Goal: Information Seeking & Learning: Compare options

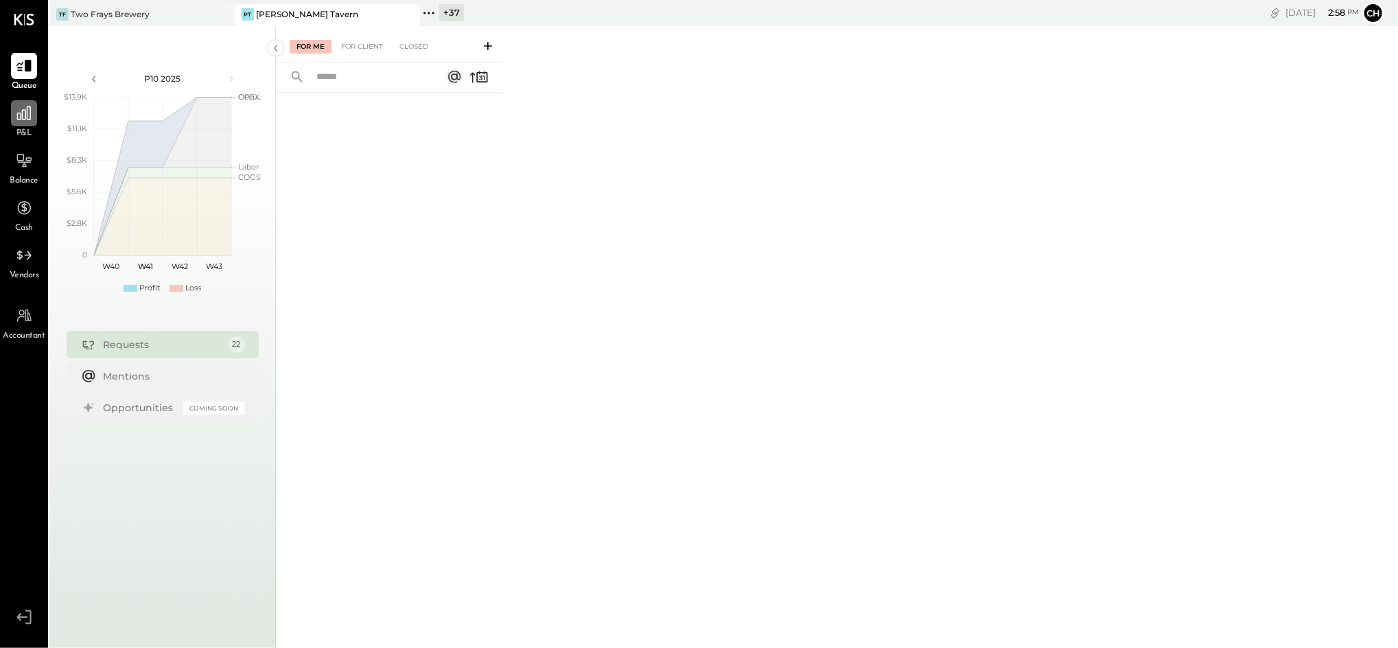
click at [19, 119] on icon at bounding box center [24, 113] width 14 height 14
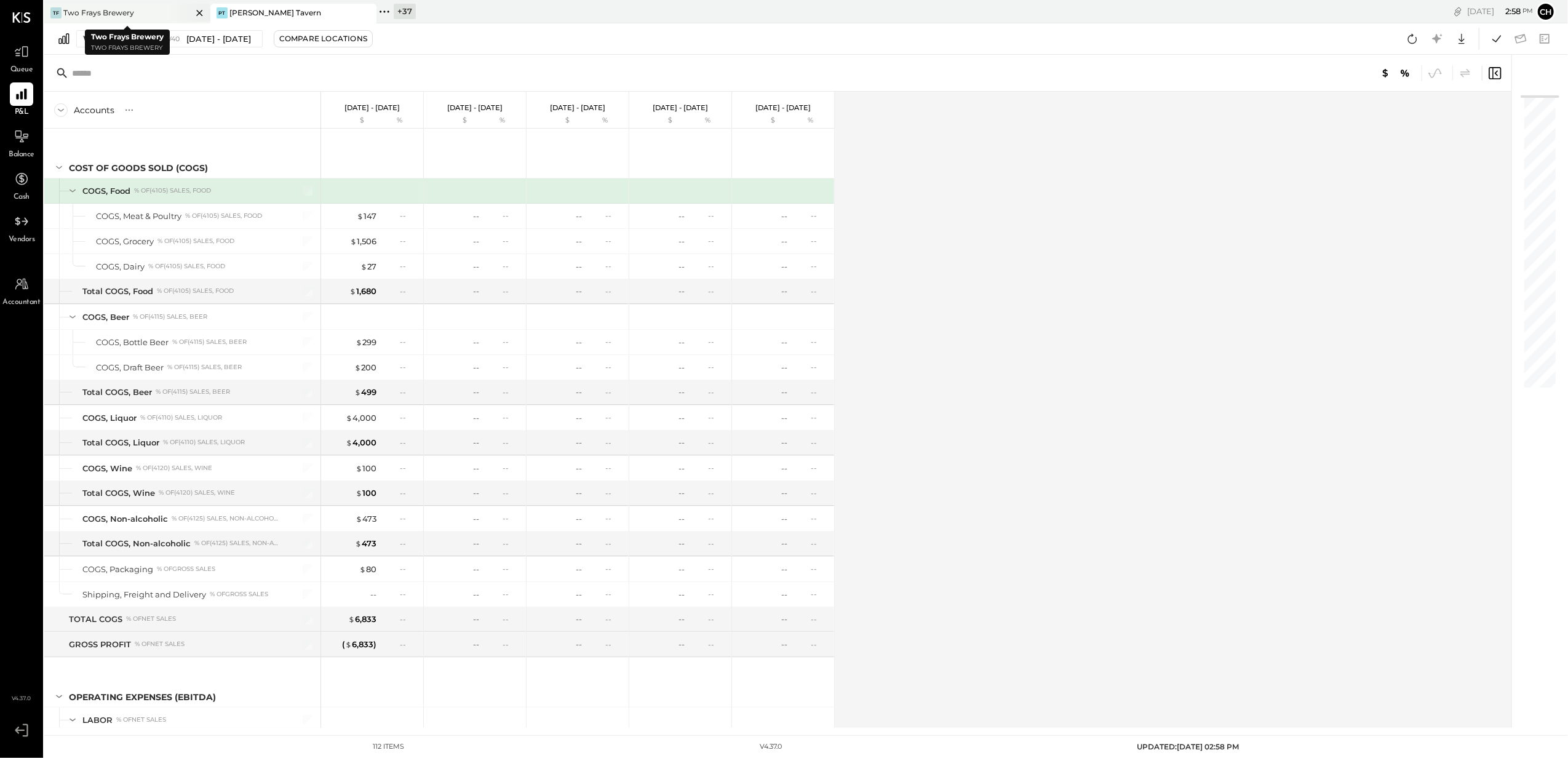
click at [191, 13] on div at bounding box center [189, 13] width 43 height 18
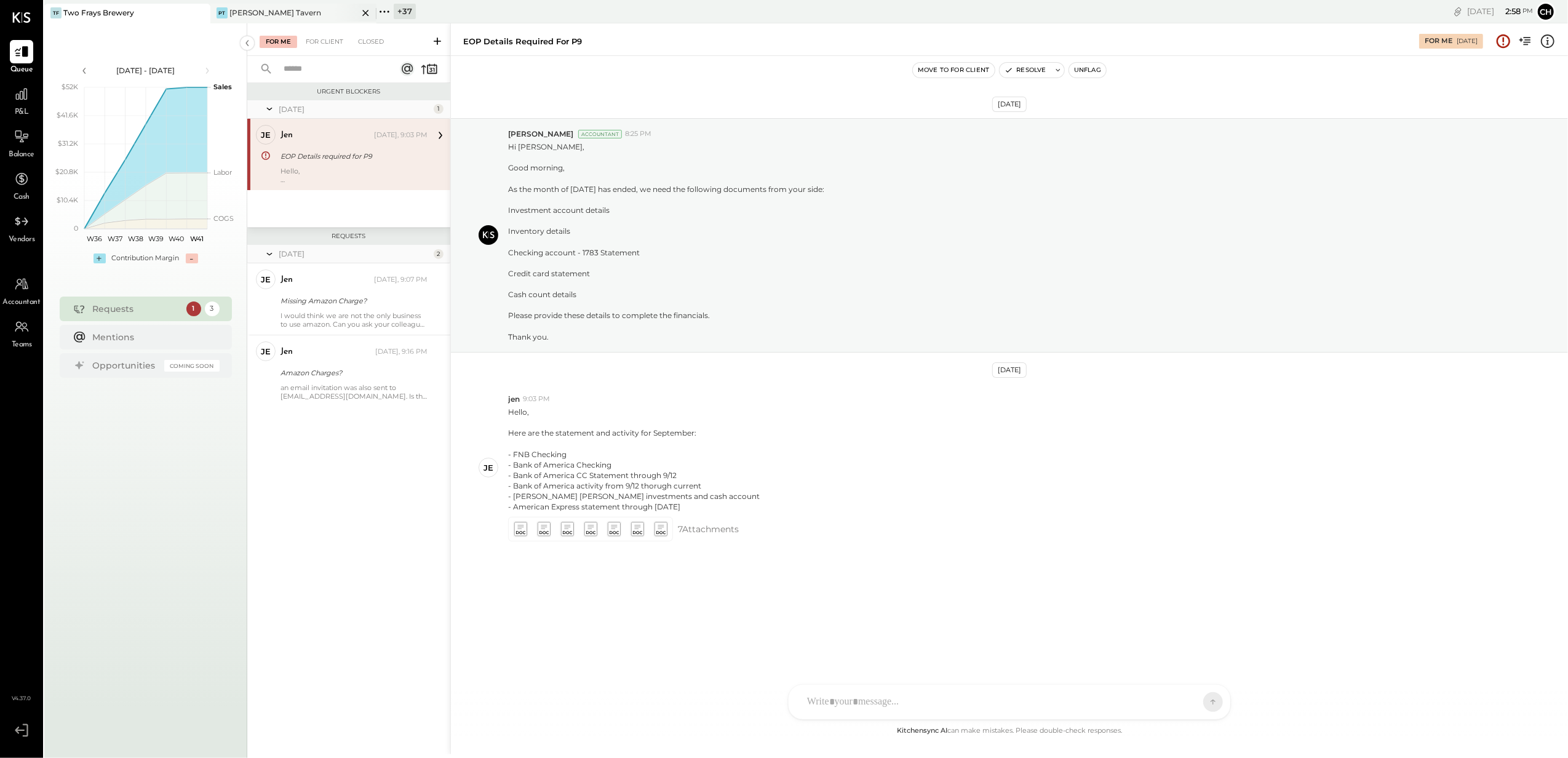
click at [365, 13] on icon at bounding box center [365, 13] width 15 height 14
click at [203, 13] on icon at bounding box center [199, 13] width 15 height 14
click at [48, 11] on icon at bounding box center [48, 12] width 2 height 2
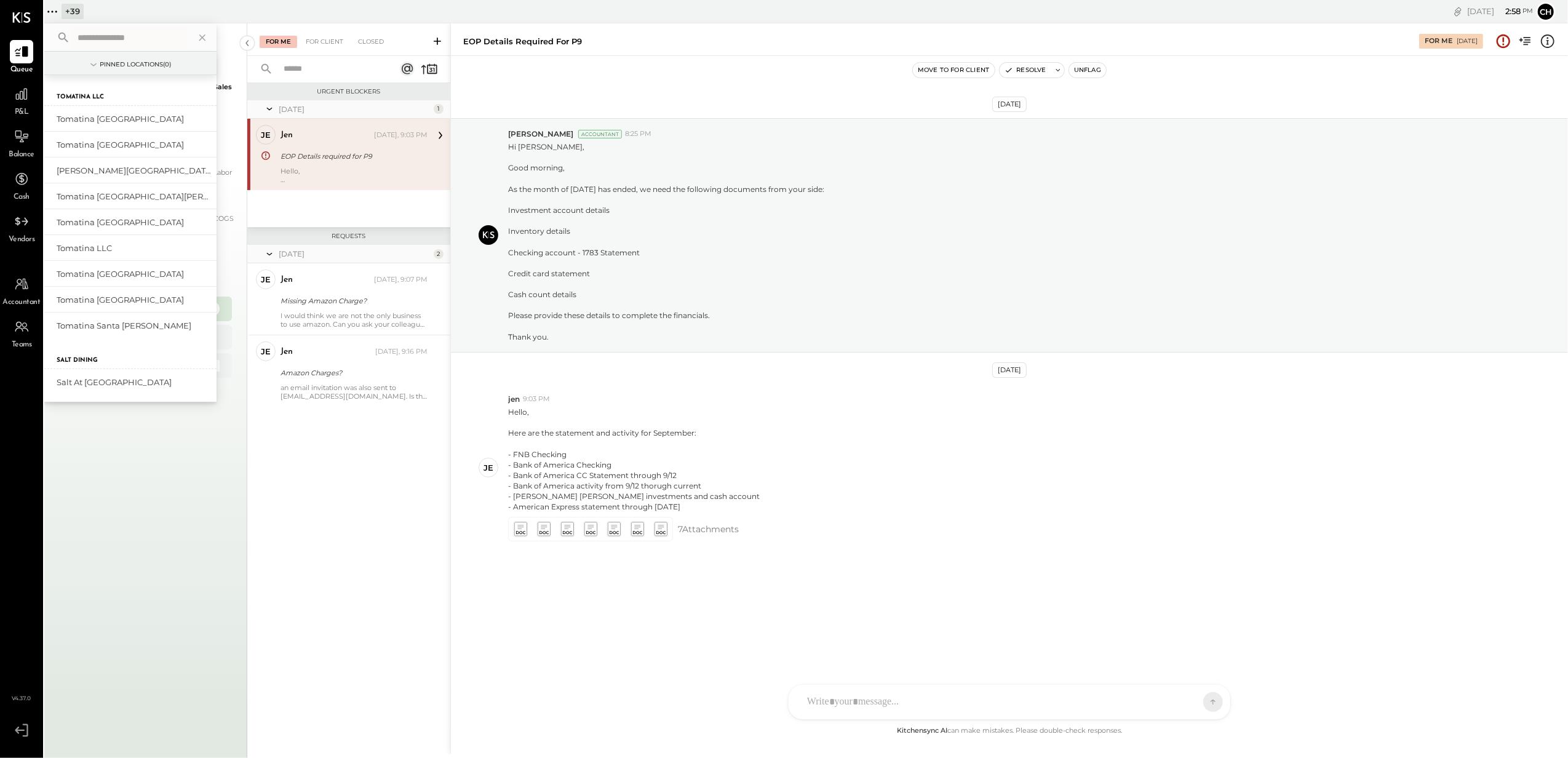
click at [119, 45] on input "text" at bounding box center [130, 38] width 115 height 22
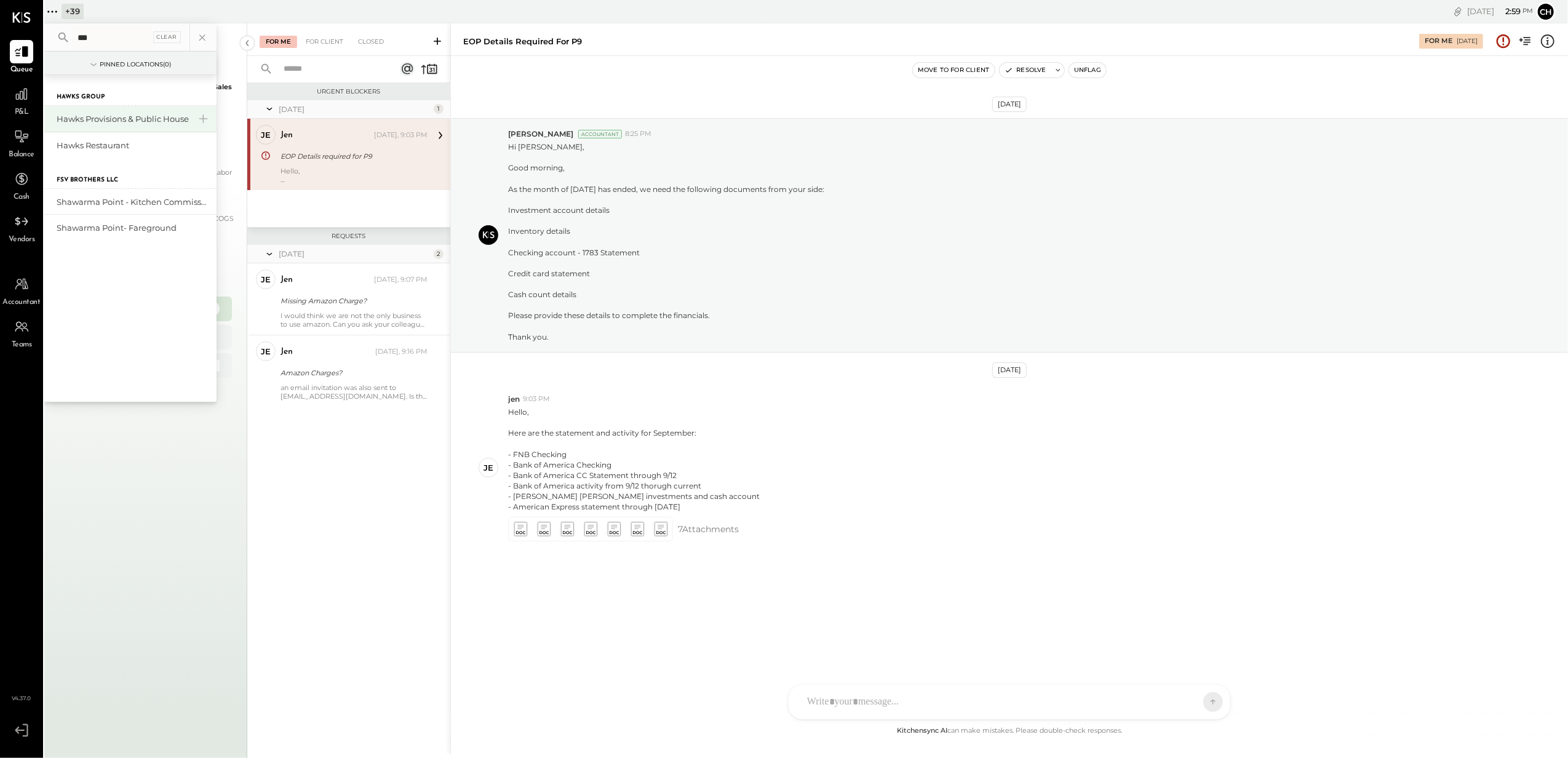
type input "***"
click at [126, 120] on div "Hawks Provisions & Public House" at bounding box center [123, 118] width 133 height 12
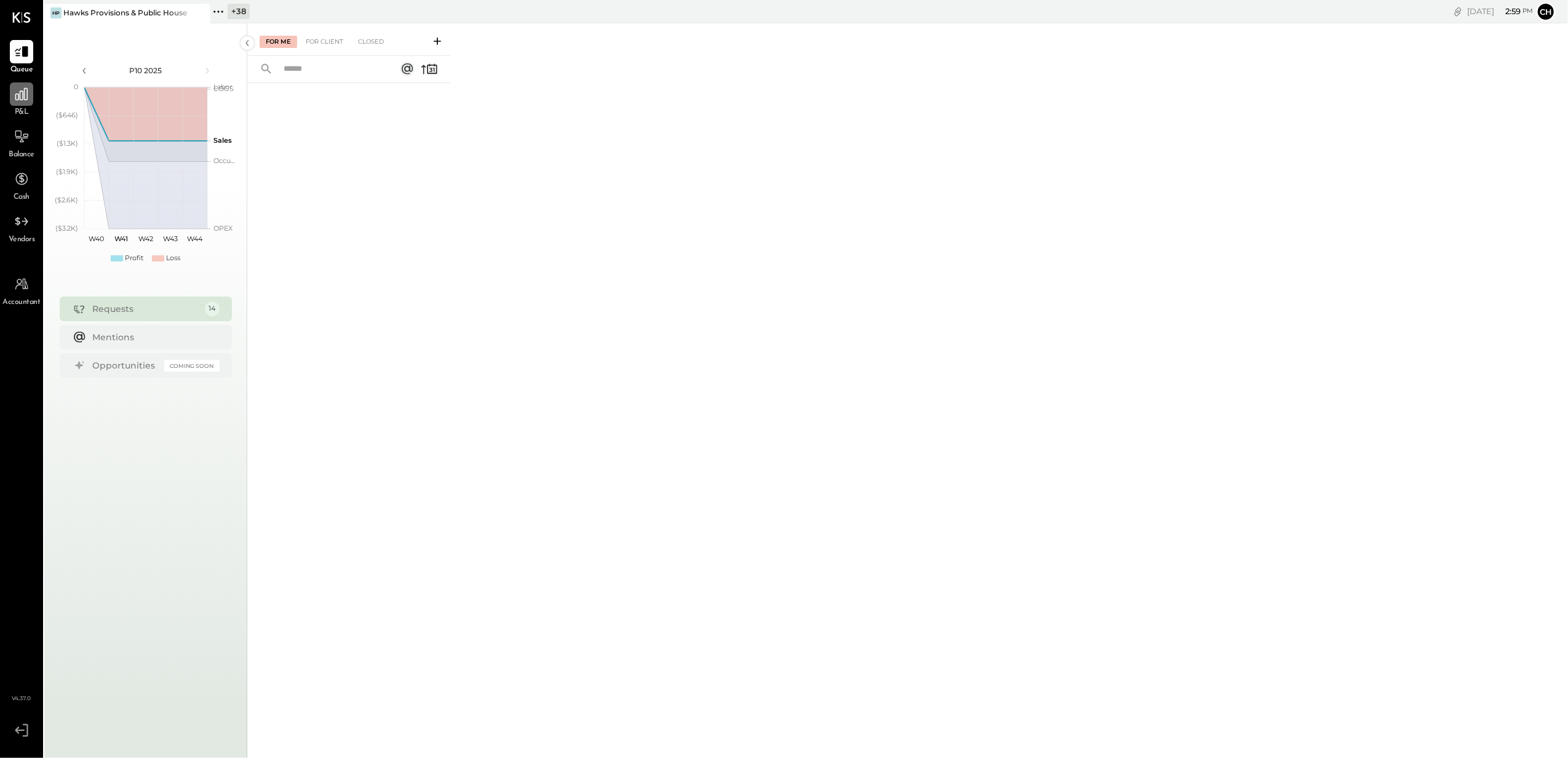
click at [21, 97] on icon at bounding box center [22, 94] width 16 height 16
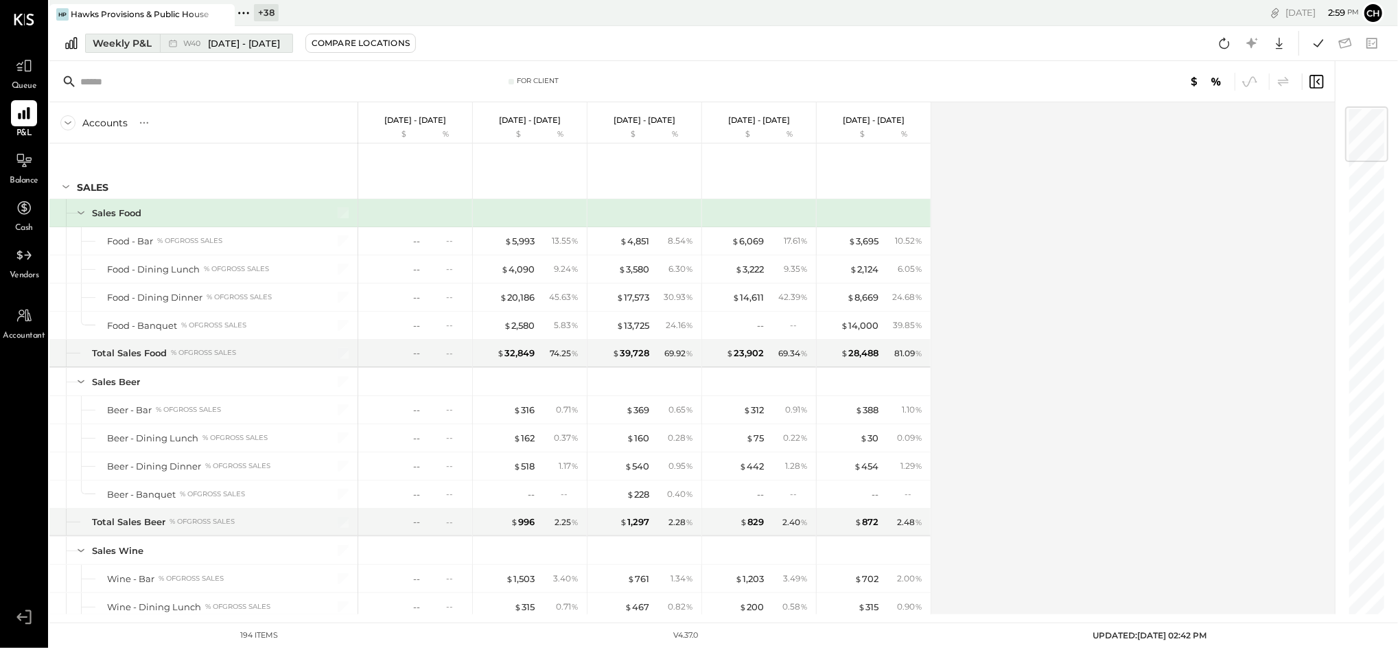
click at [124, 36] on div "Weekly P&L" at bounding box center [122, 43] width 59 height 14
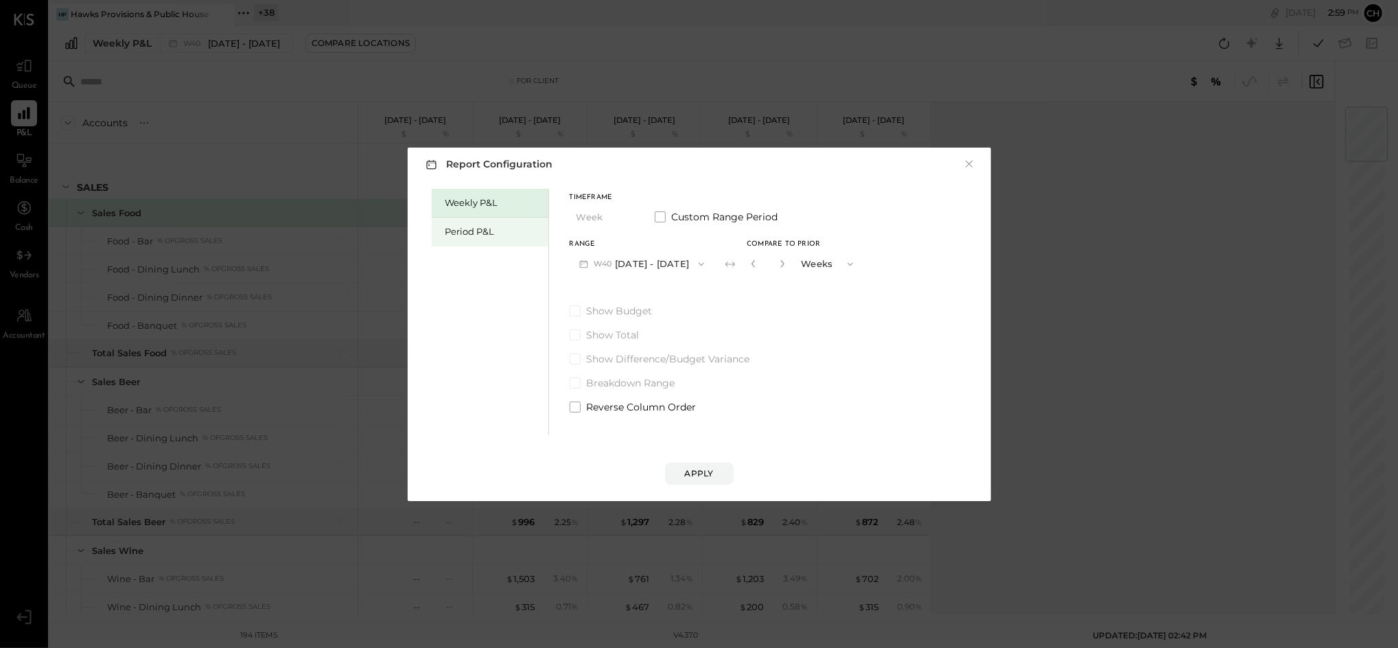
click at [452, 225] on div "Period P&L" at bounding box center [493, 231] width 96 height 13
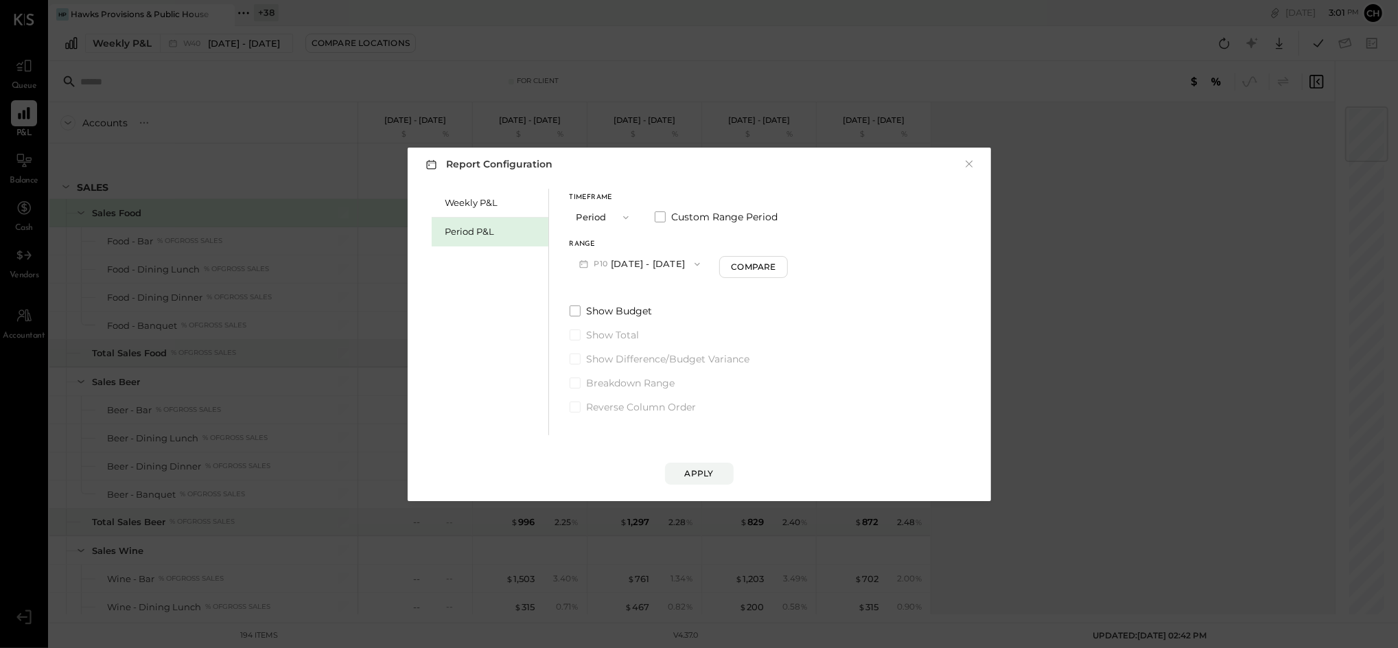
click at [1146, 180] on div "Report Configuration × Weekly P&L Period P&L Timeframe Period Custom Range Peri…" at bounding box center [699, 324] width 1398 height 648
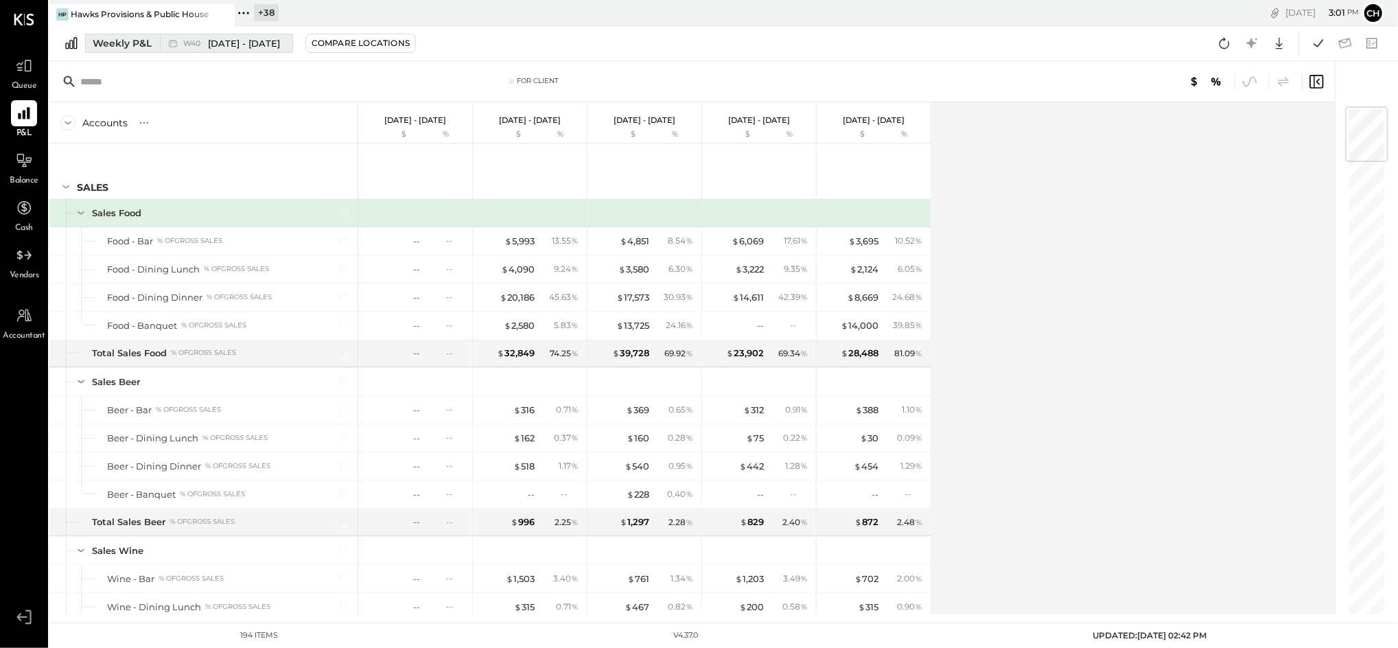
click at [125, 41] on div "Weekly P&L" at bounding box center [122, 43] width 59 height 14
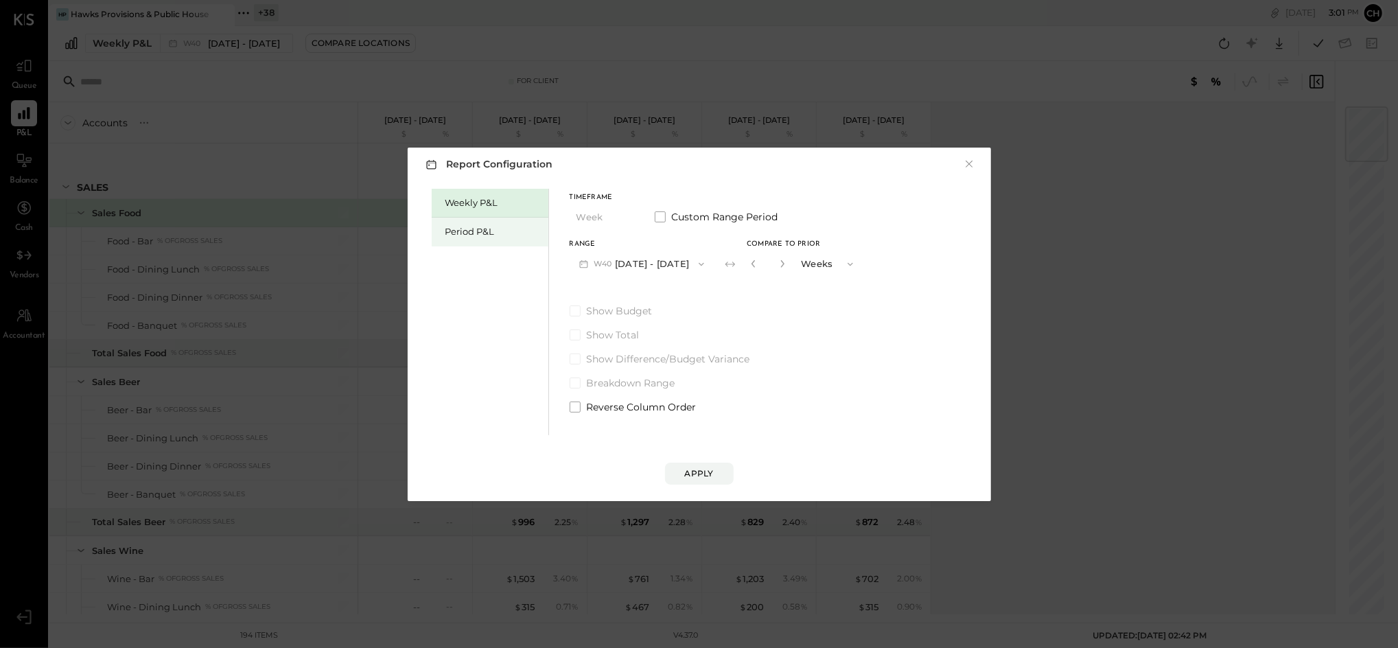
click at [450, 226] on div "Period P&L" at bounding box center [493, 231] width 96 height 13
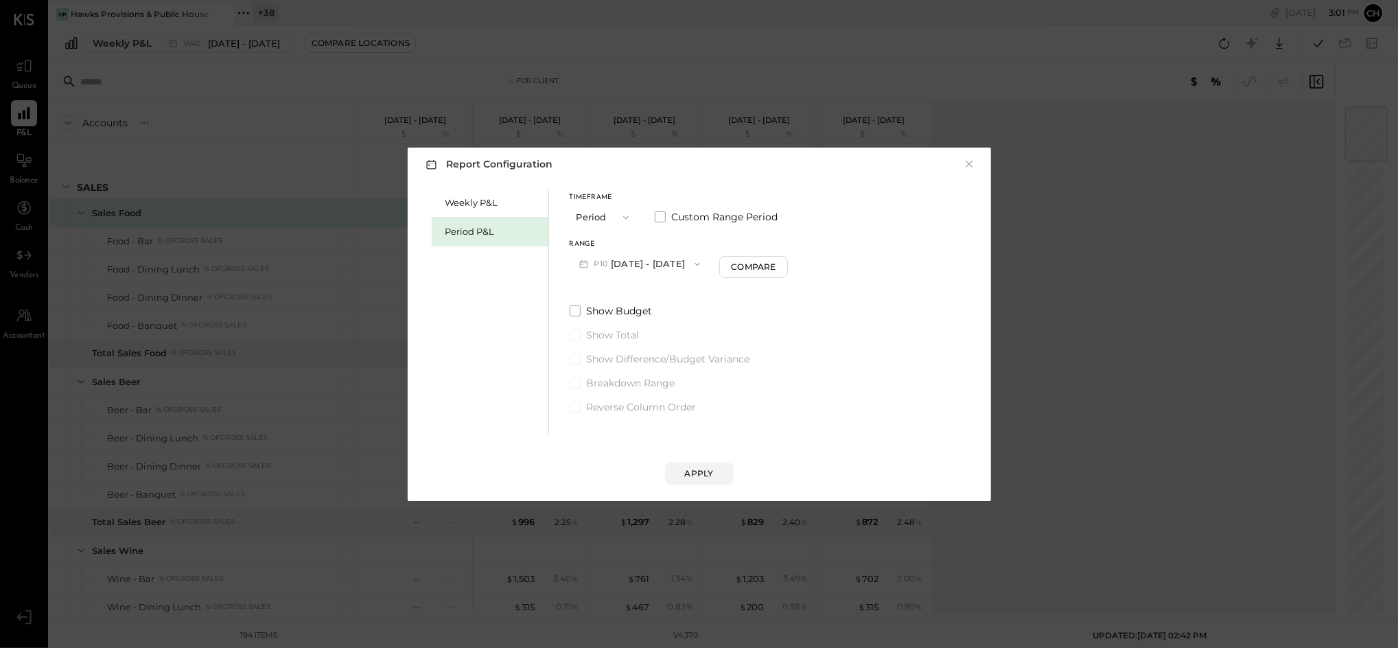
click at [624, 213] on icon "button" at bounding box center [625, 217] width 11 height 11
click at [624, 213] on div "Period" at bounding box center [603, 217] width 67 height 25
click at [686, 270] on button "P10 Sep 29 - Nov 2, 2025" at bounding box center [640, 263] width 141 height 25
click at [660, 287] on div "P09 Sep 1 - 28, 2025" at bounding box center [648, 295] width 156 height 29
click at [748, 268] on div "Compare" at bounding box center [755, 267] width 45 height 12
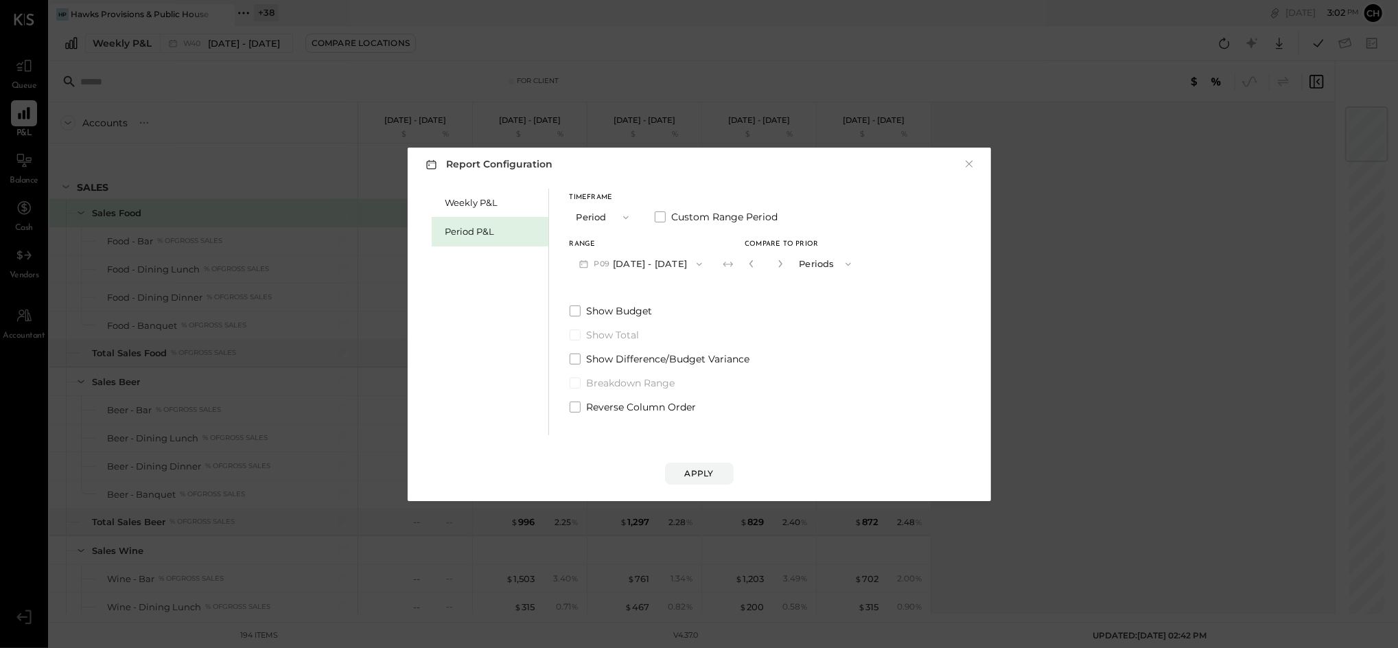
click at [770, 267] on input "*" at bounding box center [766, 264] width 18 height 23
click at [776, 261] on icon "button" at bounding box center [780, 263] width 8 height 8
type input "*"
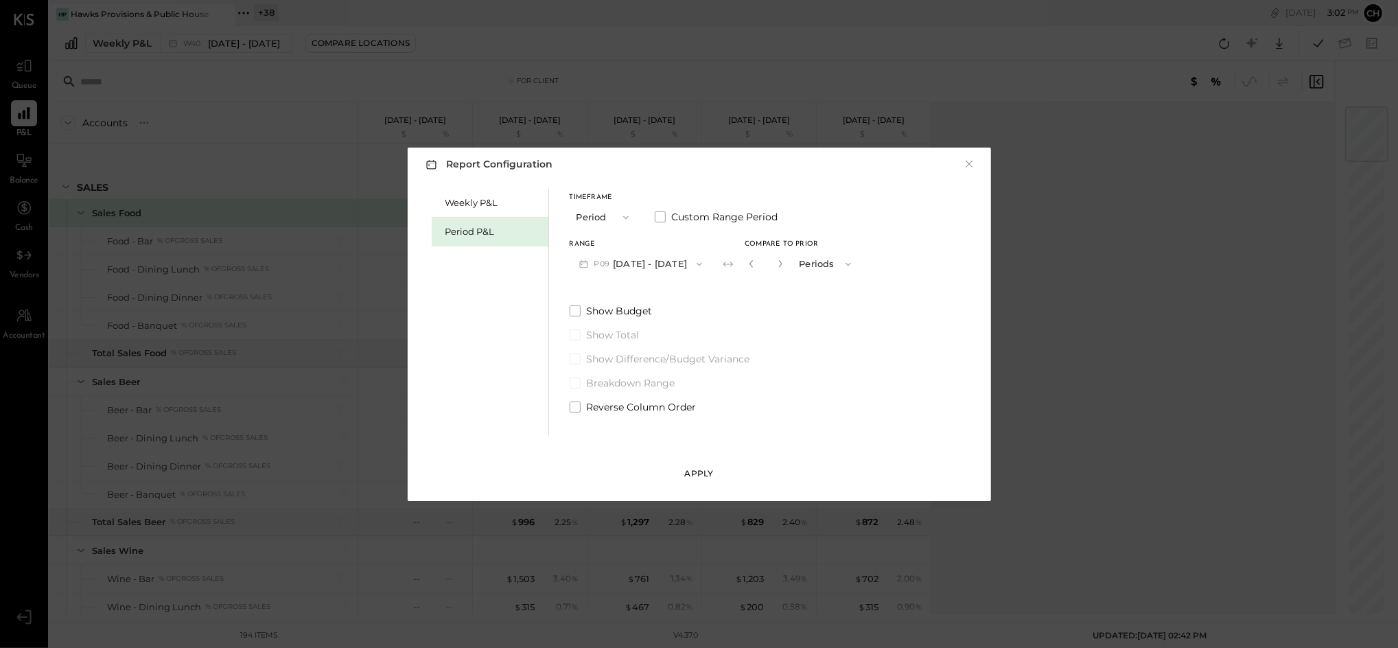
click at [686, 479] on button "Apply" at bounding box center [699, 474] width 69 height 22
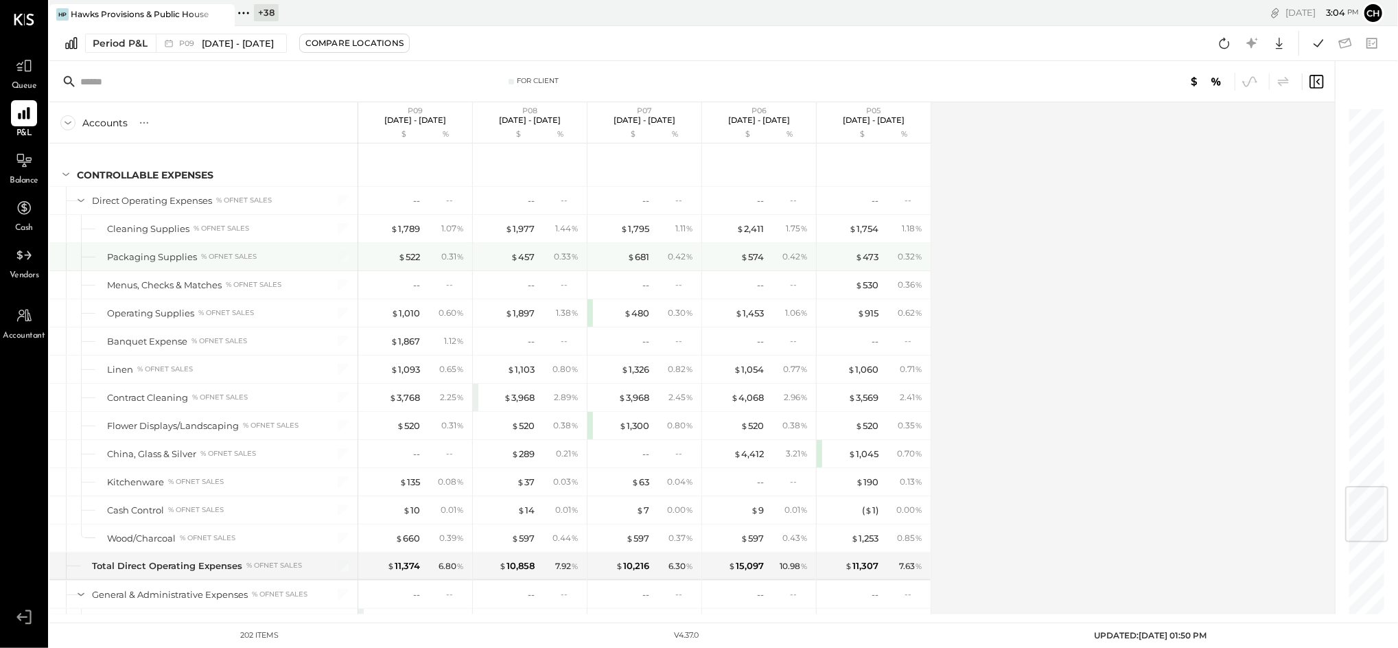
scroll to position [3385, 0]
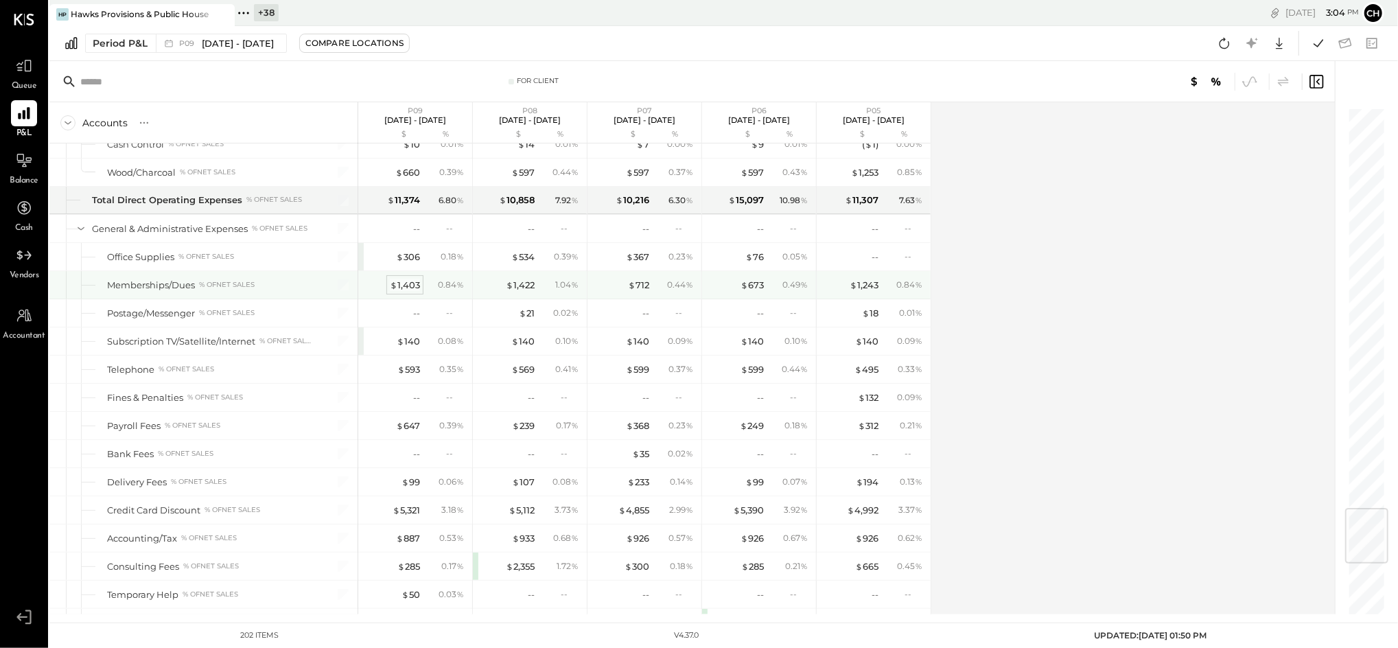
click at [403, 291] on div "$ 1,403" at bounding box center [405, 285] width 30 height 13
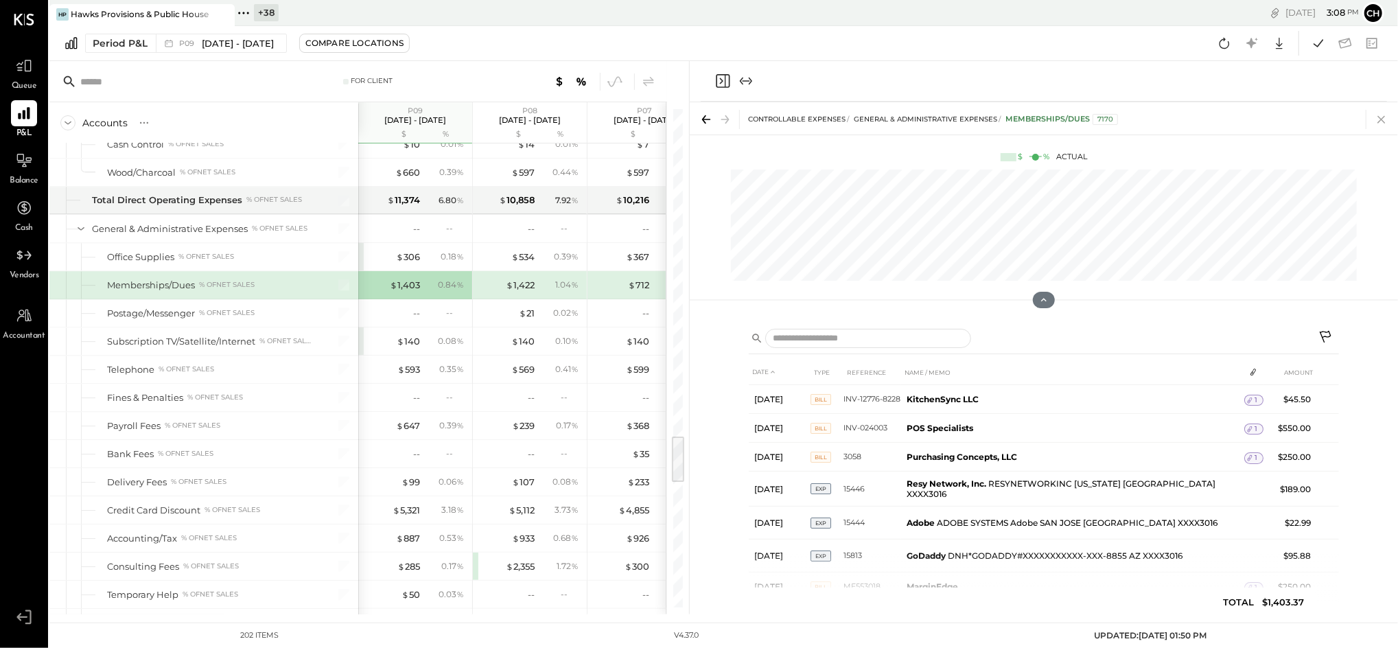
click at [1378, 121] on icon at bounding box center [1381, 119] width 19 height 19
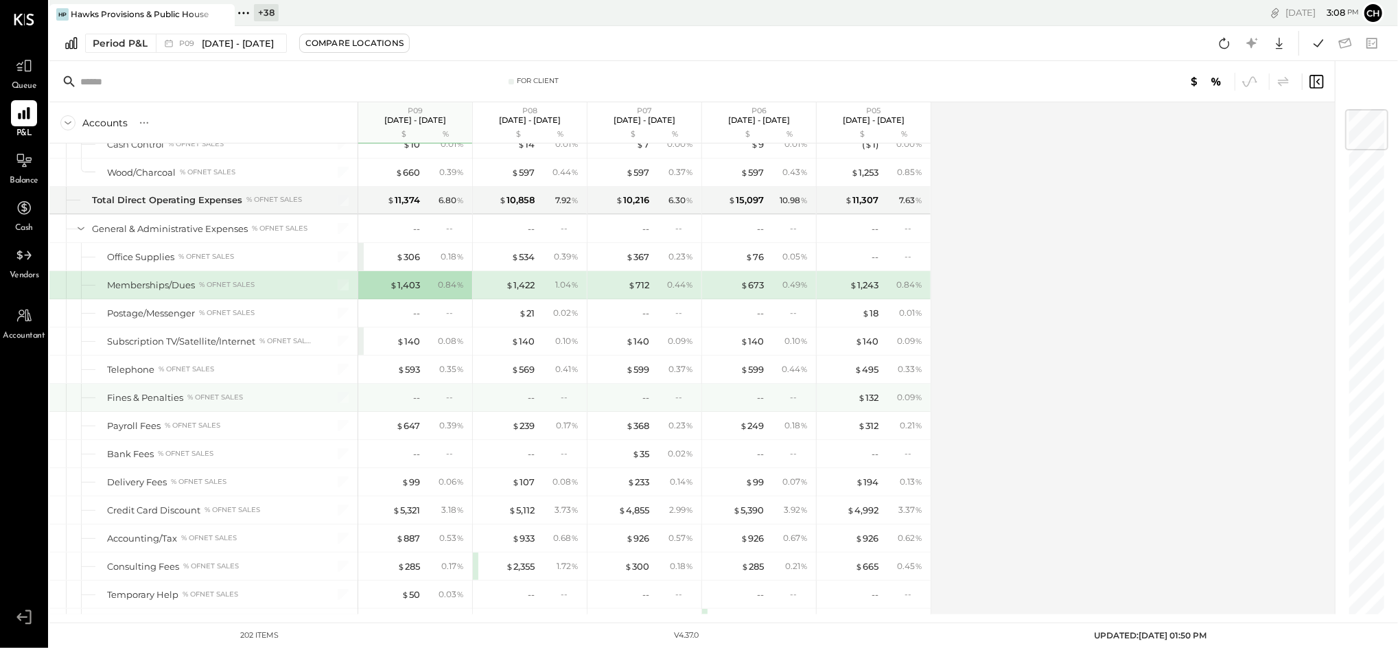
scroll to position [3568, 0]
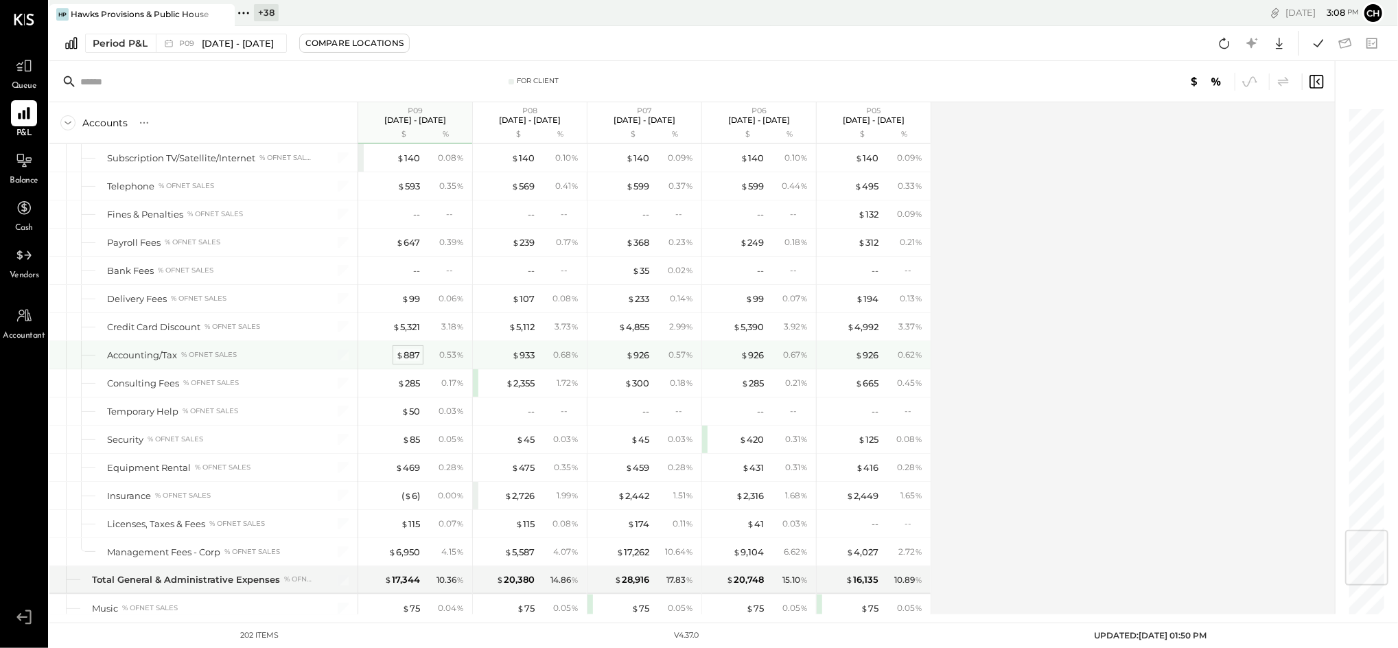
click at [408, 360] on div "$ 887" at bounding box center [408, 355] width 24 height 13
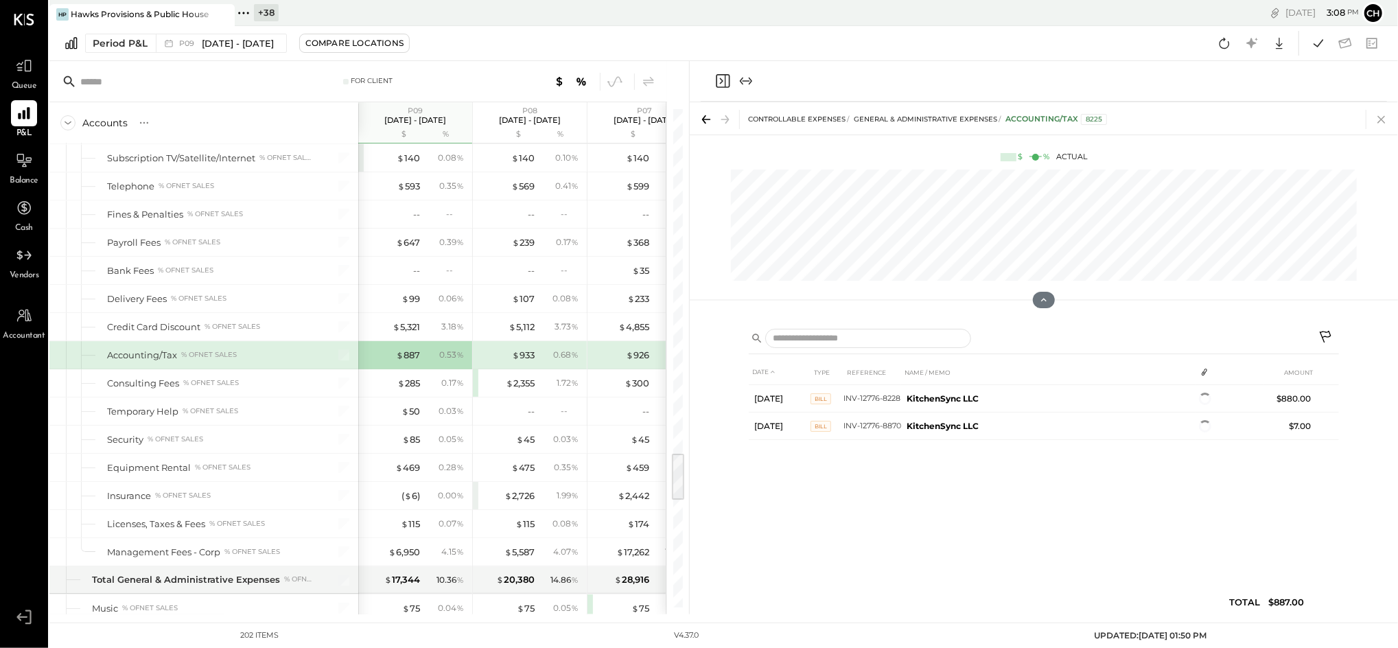
click at [1376, 117] on icon at bounding box center [1381, 119] width 19 height 19
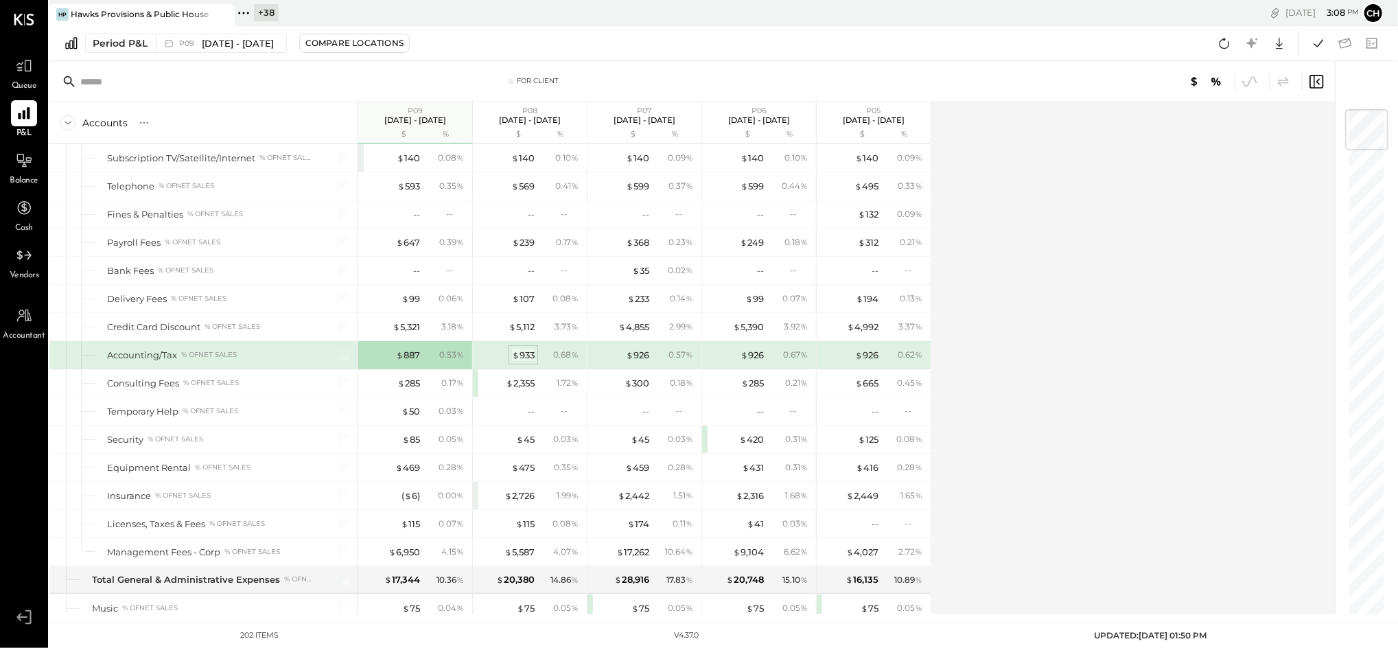
click at [534, 360] on div "$ 933" at bounding box center [523, 355] width 23 height 13
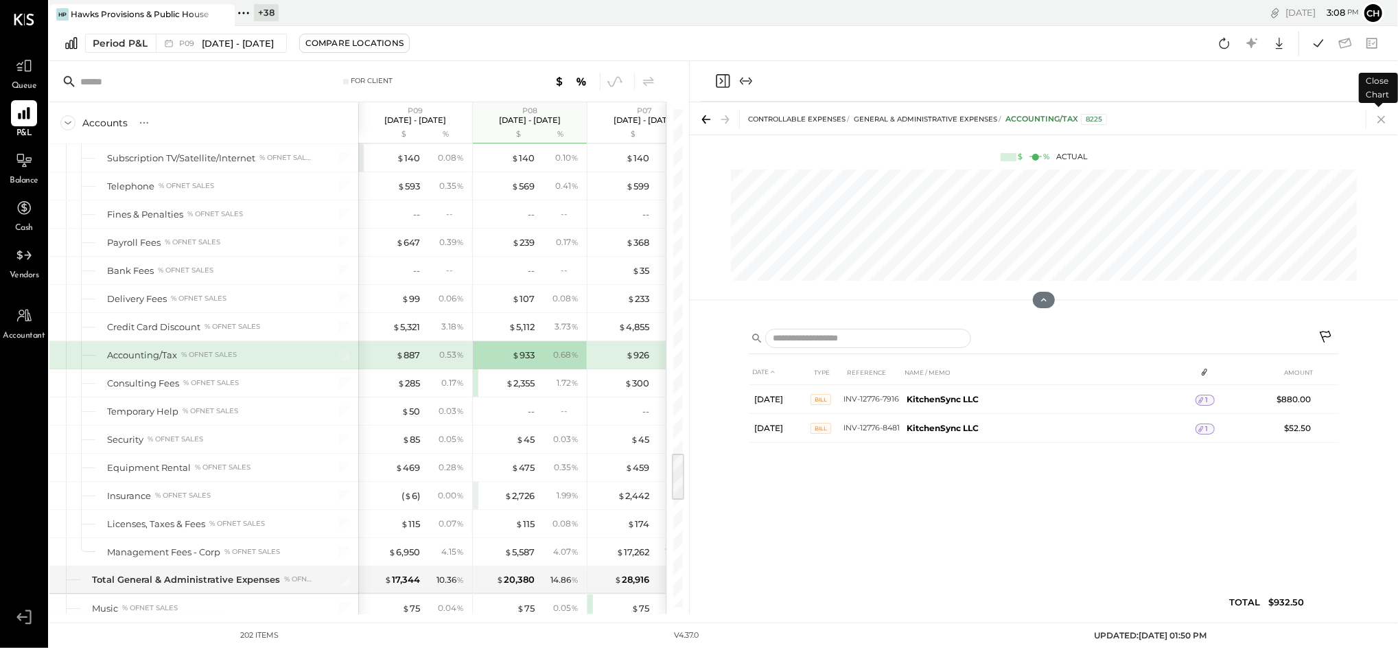
click at [1377, 127] on icon at bounding box center [1381, 119] width 19 height 19
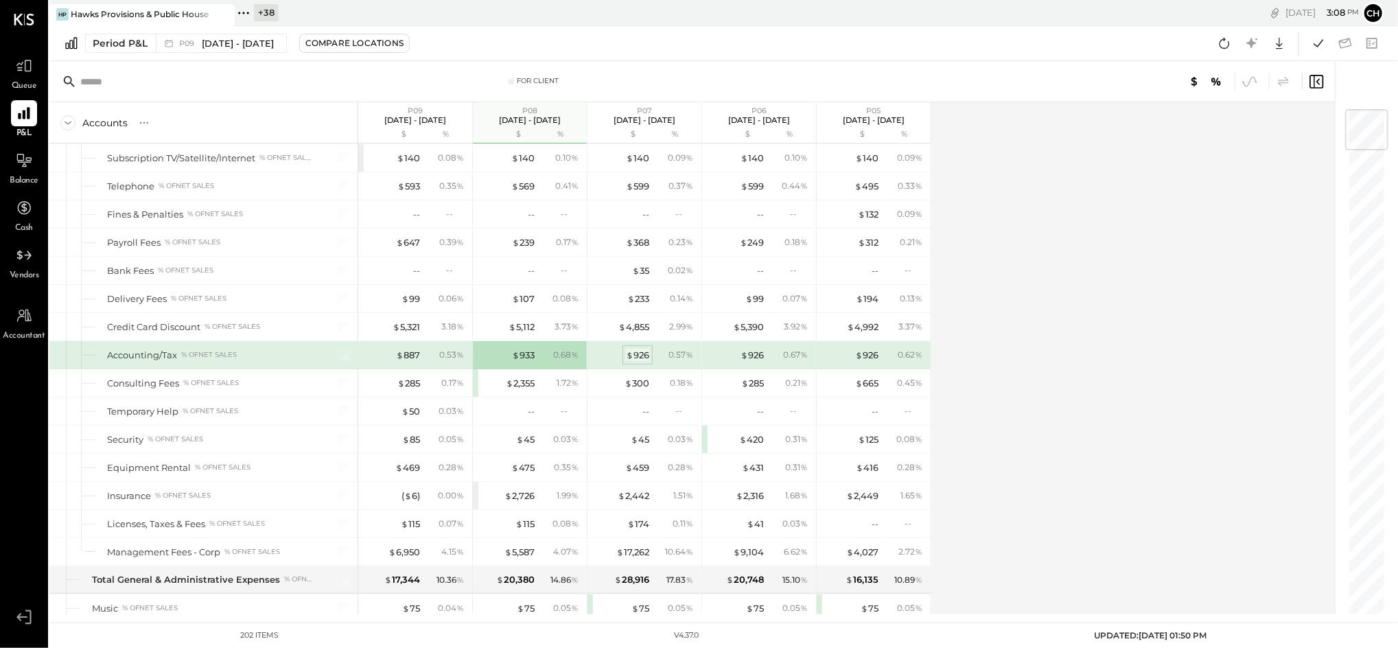
click at [640, 362] on div "$ 926" at bounding box center [637, 355] width 23 height 13
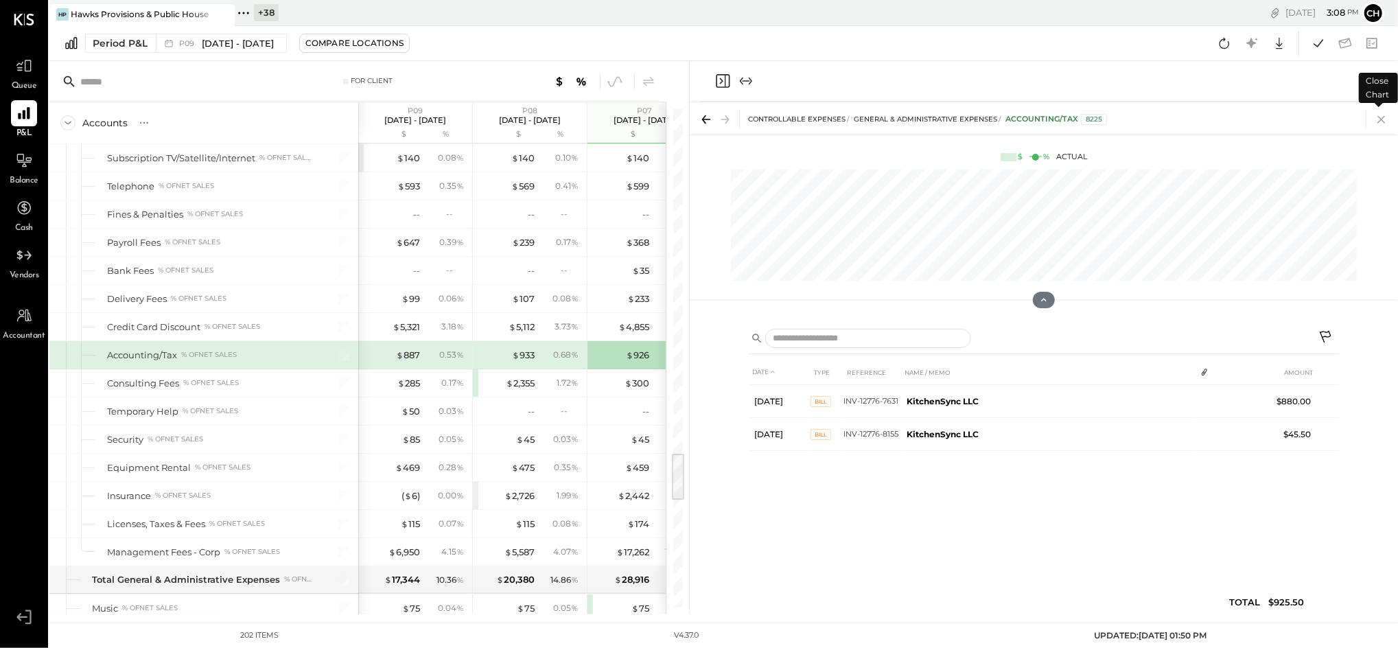
click at [1381, 121] on icon at bounding box center [1381, 119] width 19 height 19
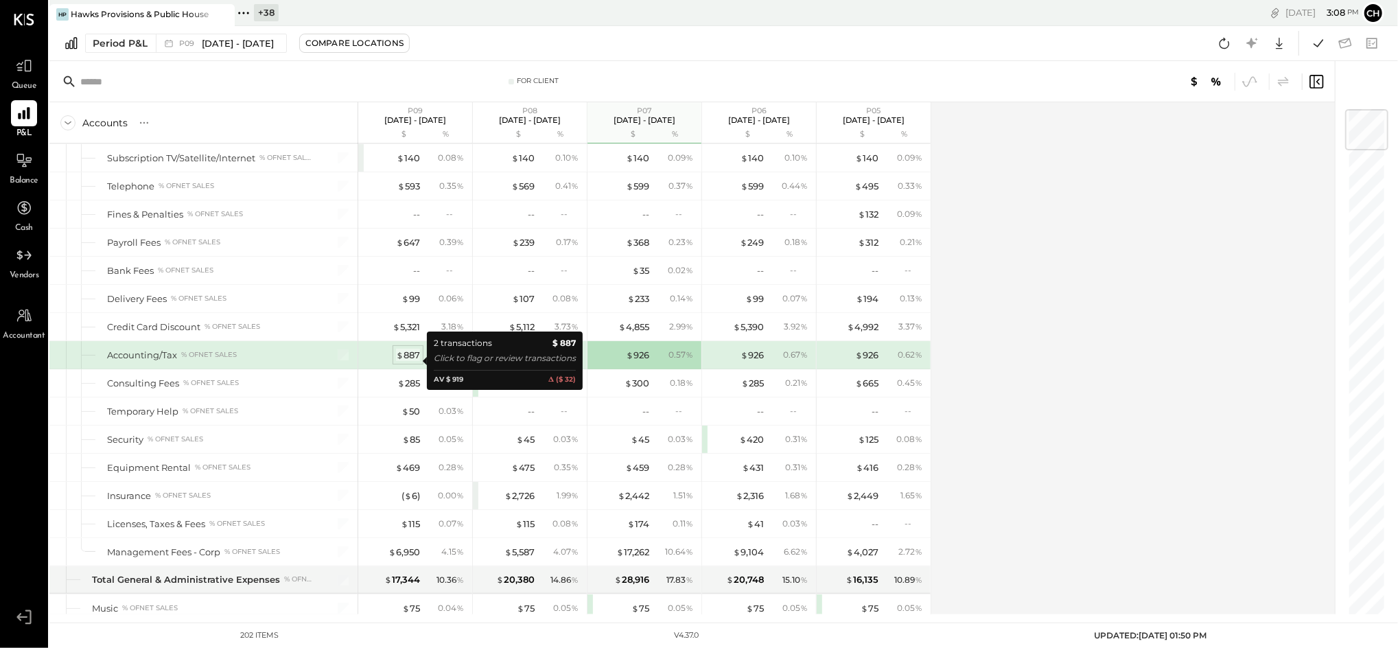
click at [410, 362] on div "$ 887" at bounding box center [408, 355] width 24 height 13
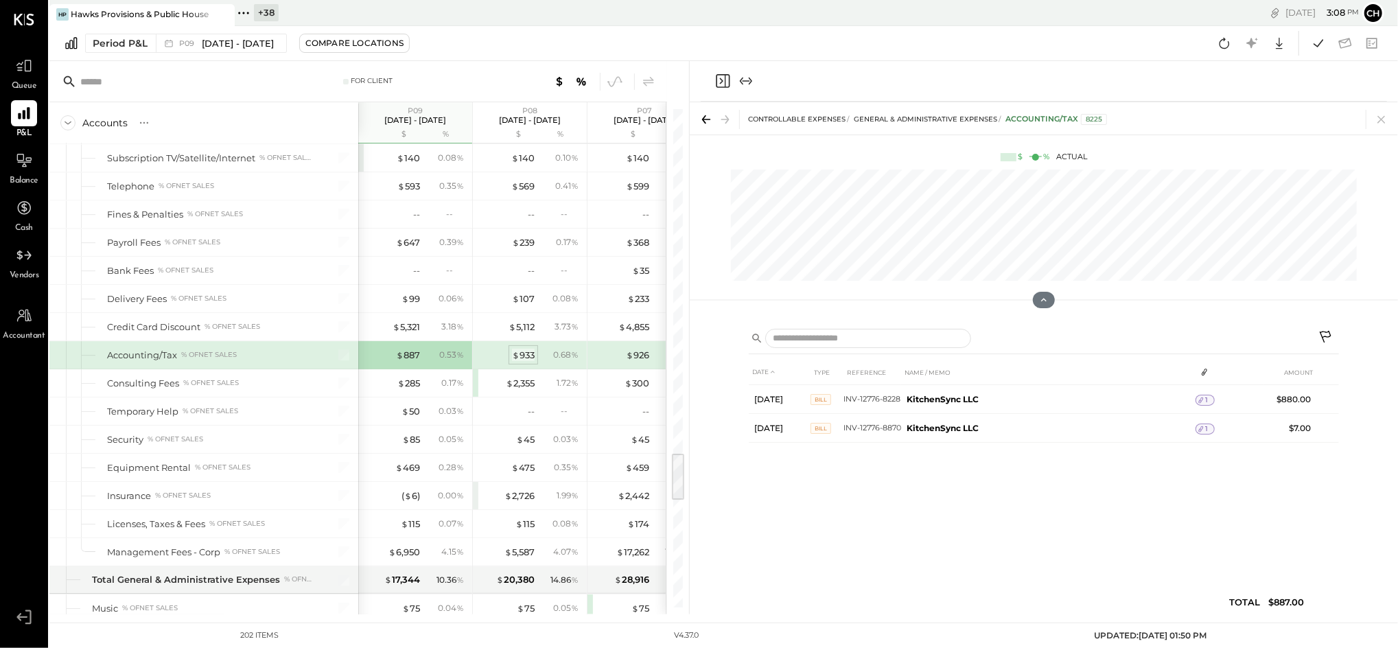
click at [528, 362] on div "$ 933" at bounding box center [523, 355] width 23 height 13
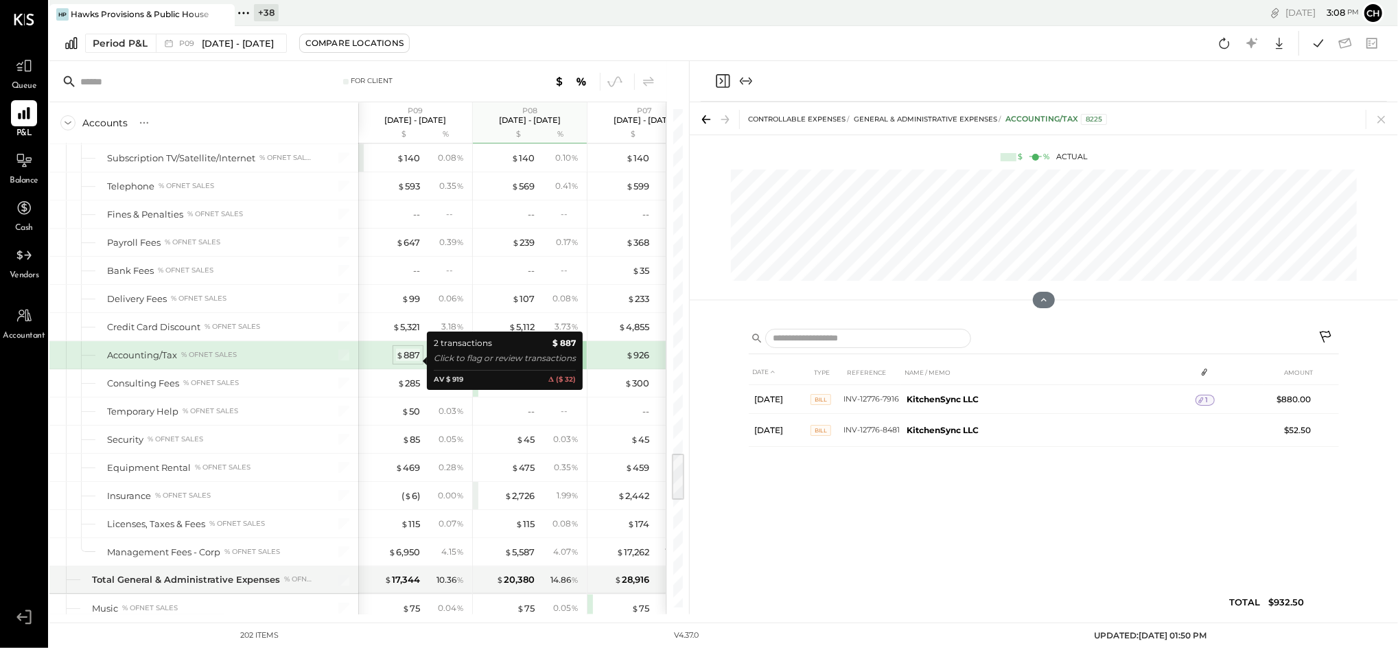
click at [414, 357] on div "$ 887" at bounding box center [408, 355] width 24 height 13
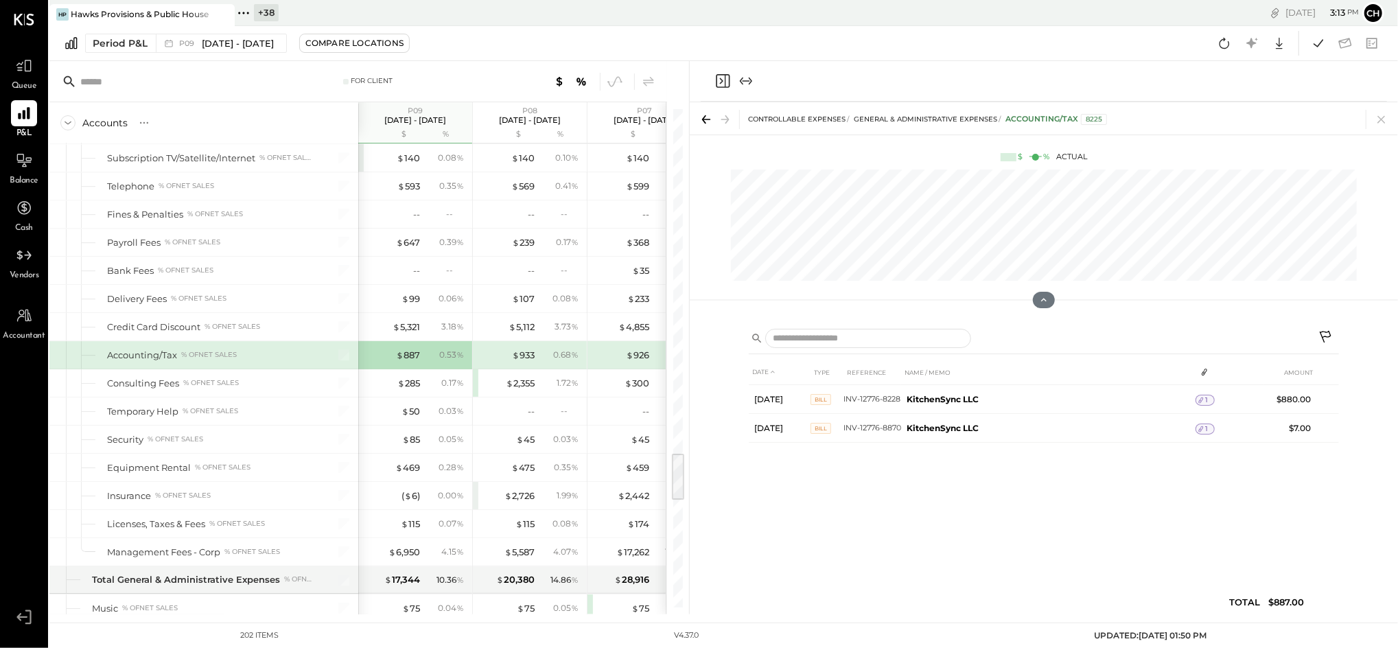
drag, startPoint x: 1388, startPoint y: 126, endPoint x: 1245, endPoint y: 203, distance: 162.4
click at [1388, 126] on icon at bounding box center [1381, 119] width 19 height 19
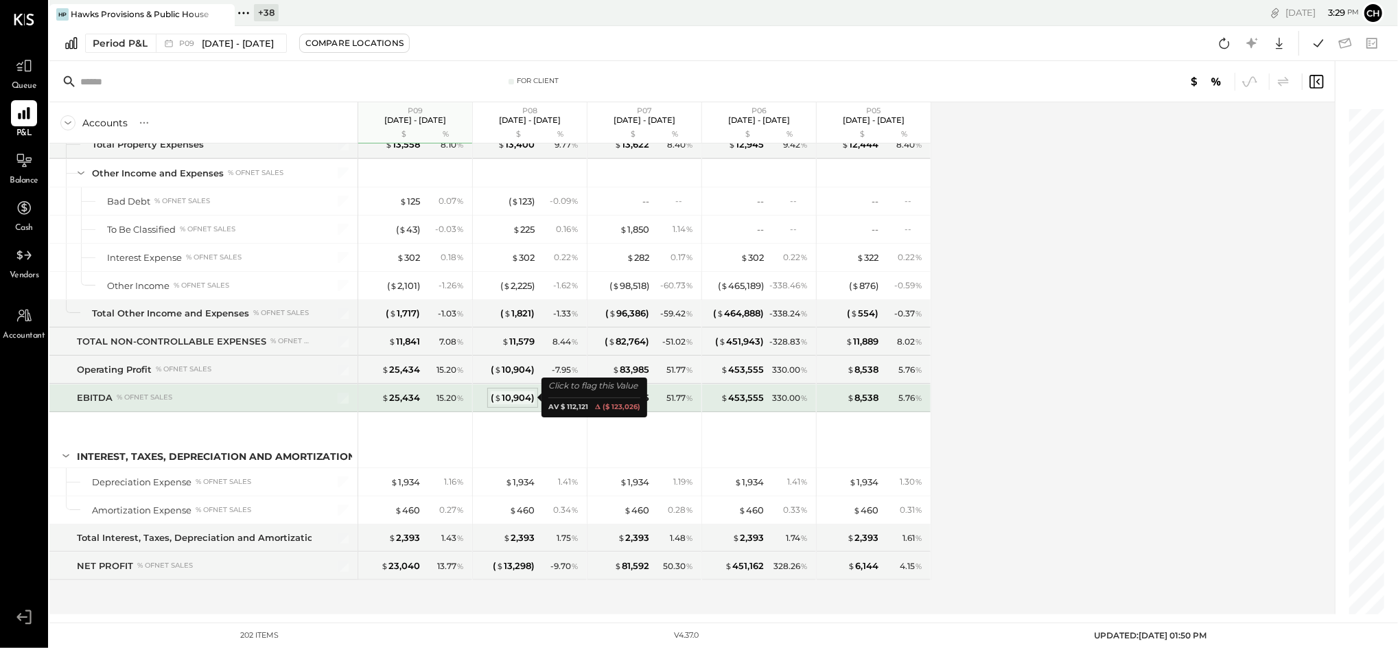
scroll to position [4411, 0]
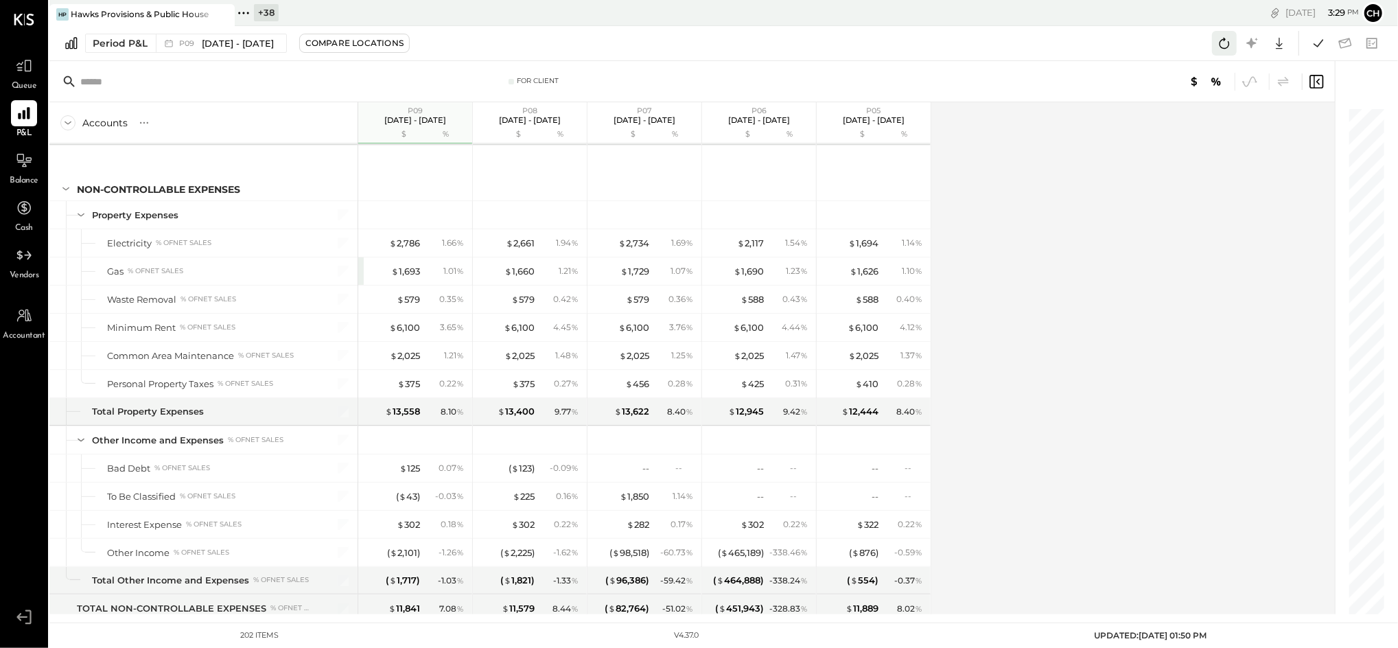
click at [1227, 48] on icon at bounding box center [1224, 43] width 18 height 18
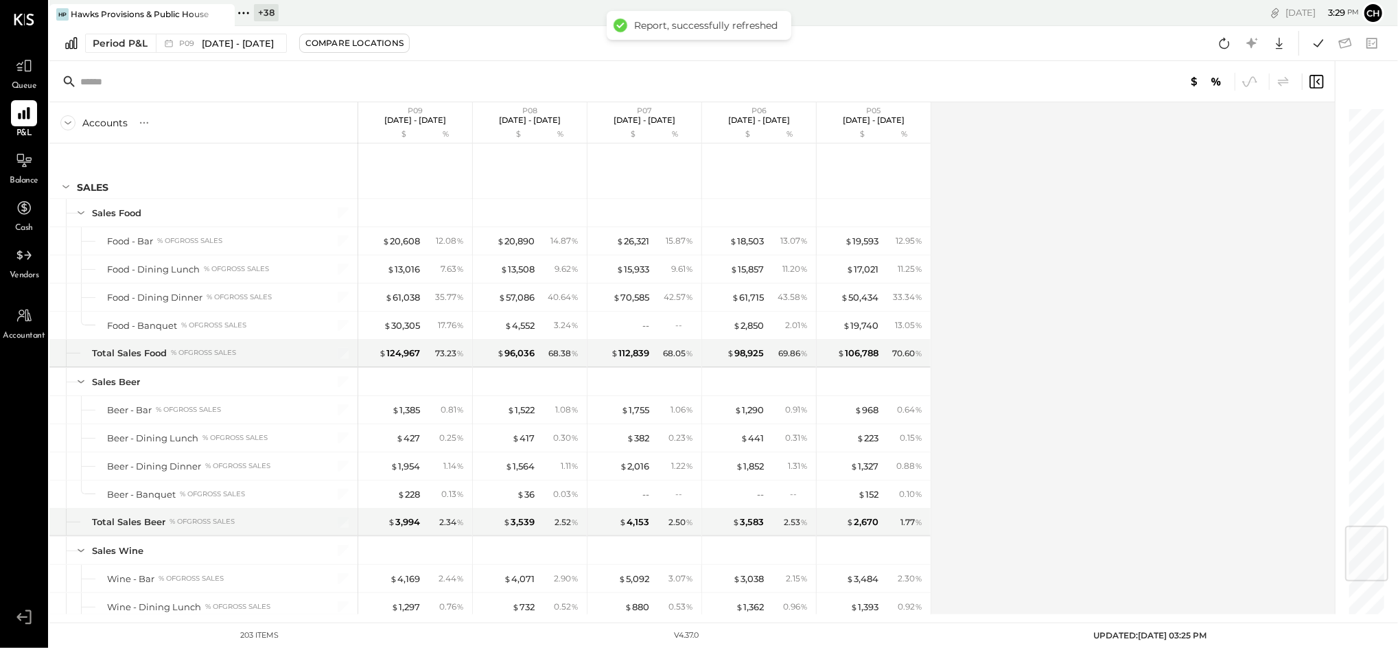
scroll to position [3536, 0]
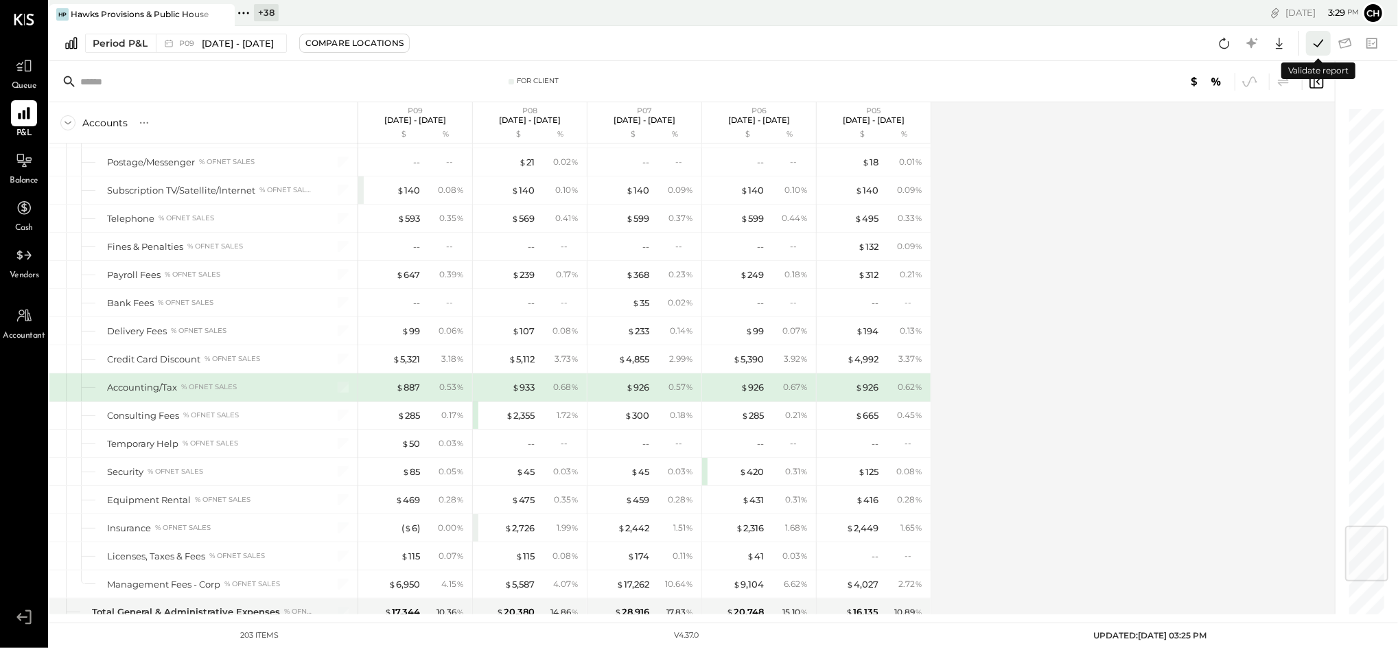
click at [1315, 45] on icon at bounding box center [1318, 43] width 10 height 8
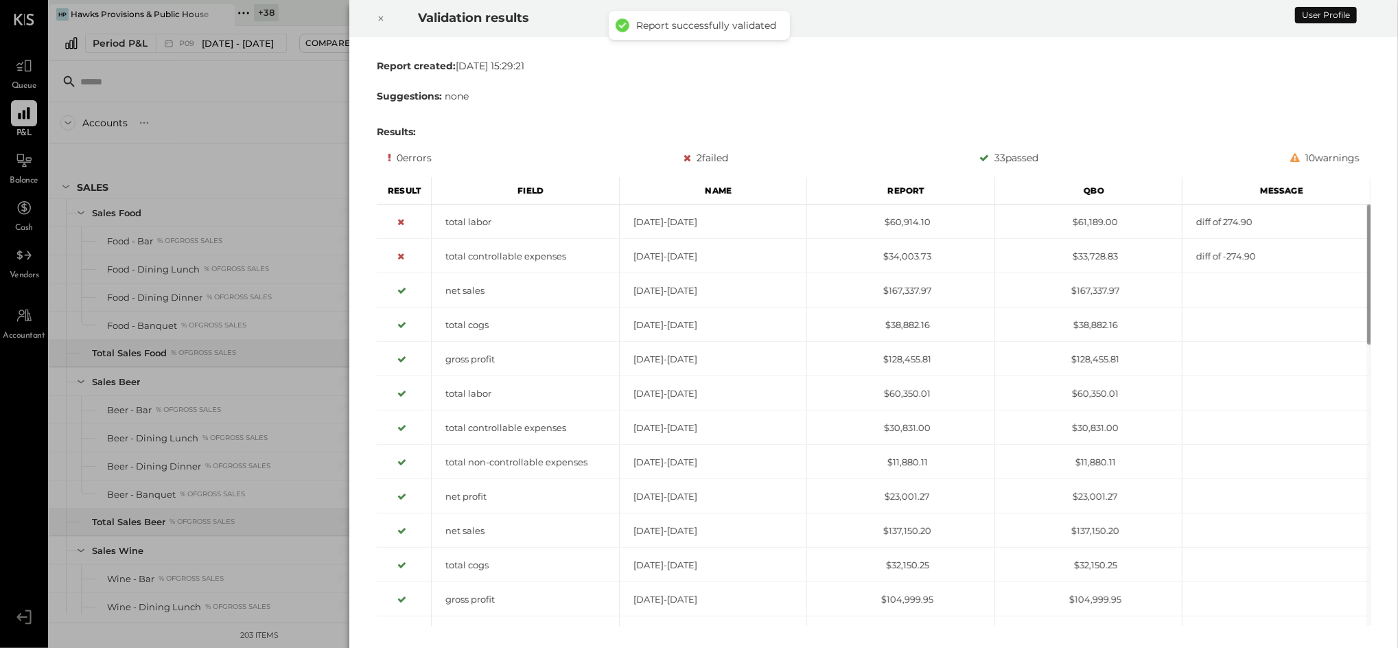
scroll to position [3536, 0]
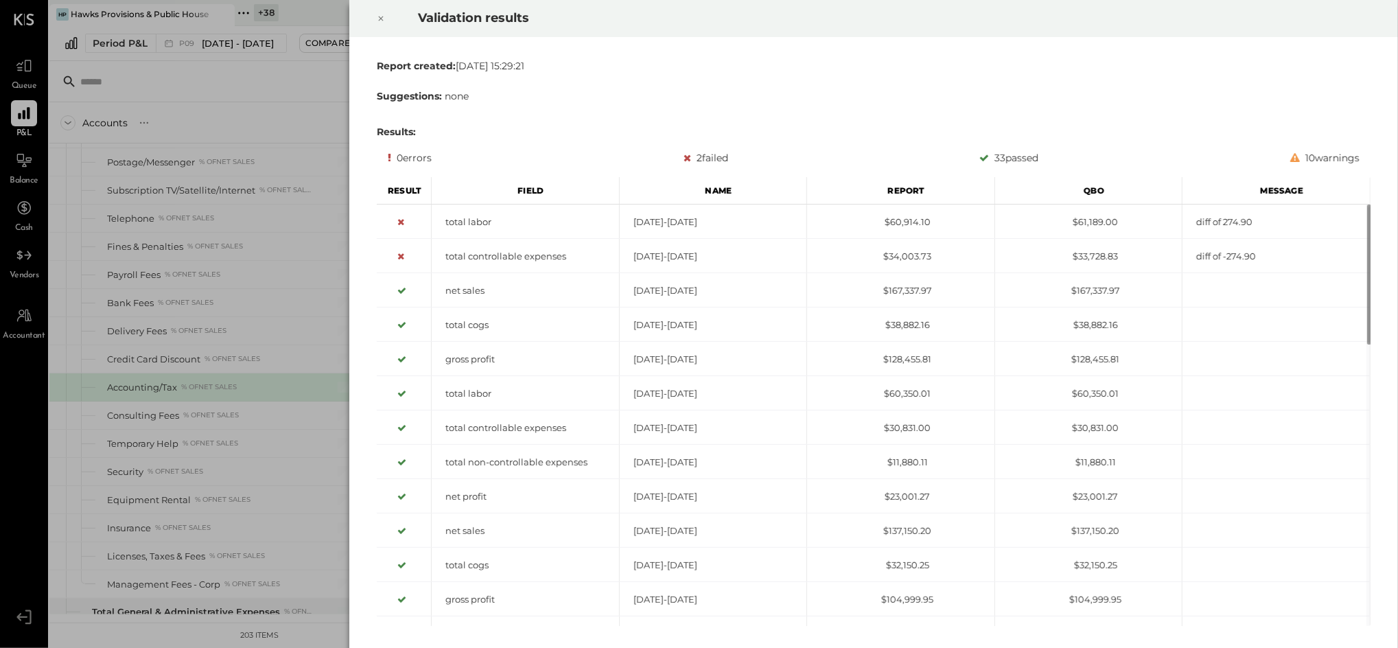
click at [376, 15] on div at bounding box center [381, 18] width 30 height 38
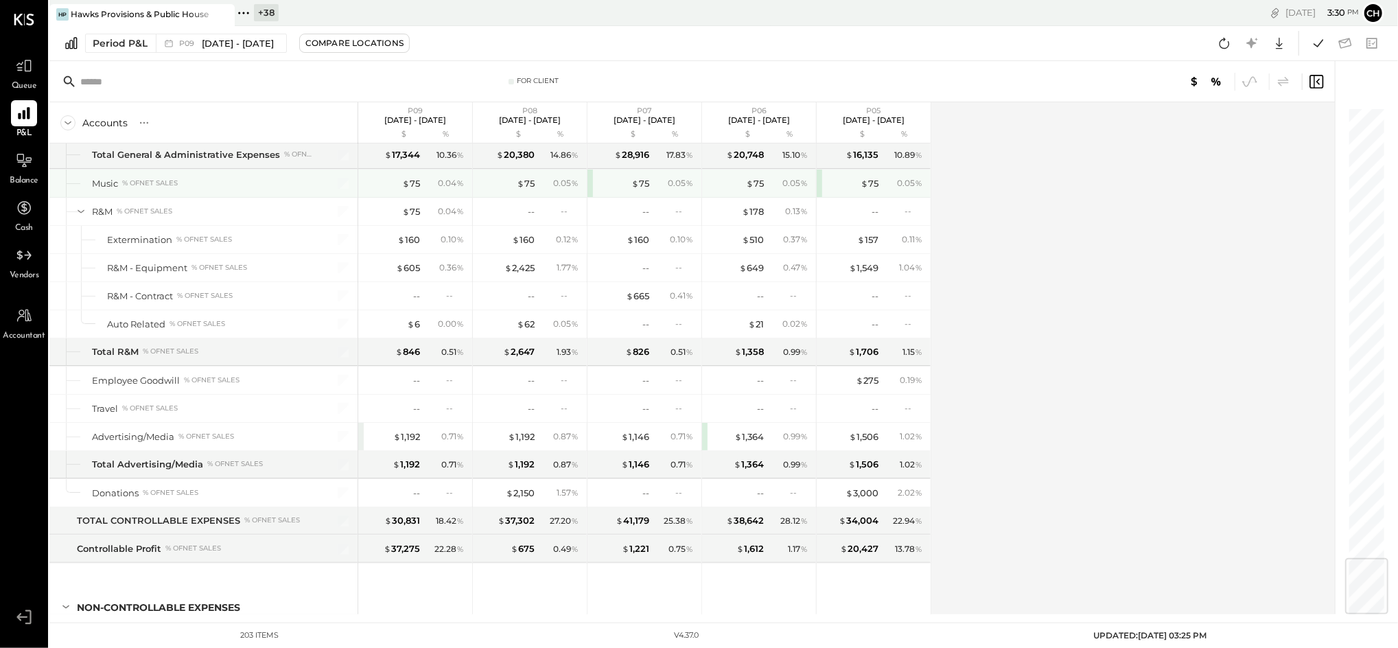
scroll to position [3811, 0]
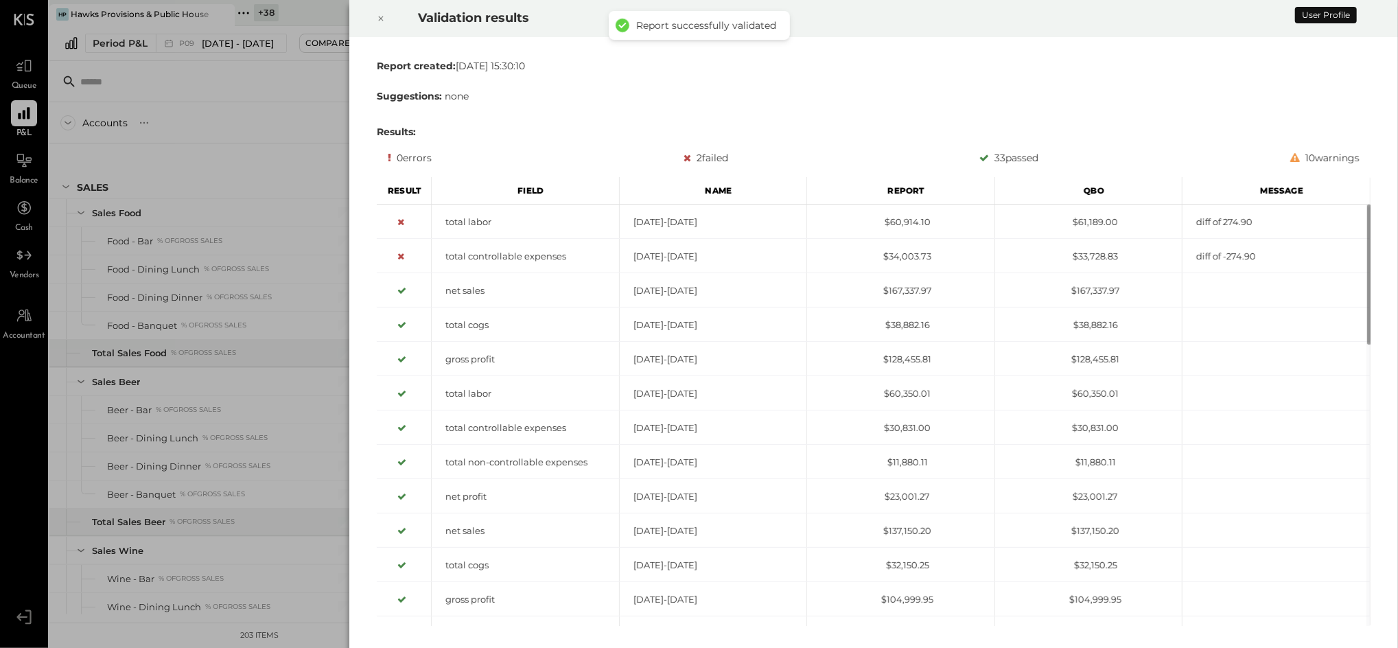
scroll to position [3536, 0]
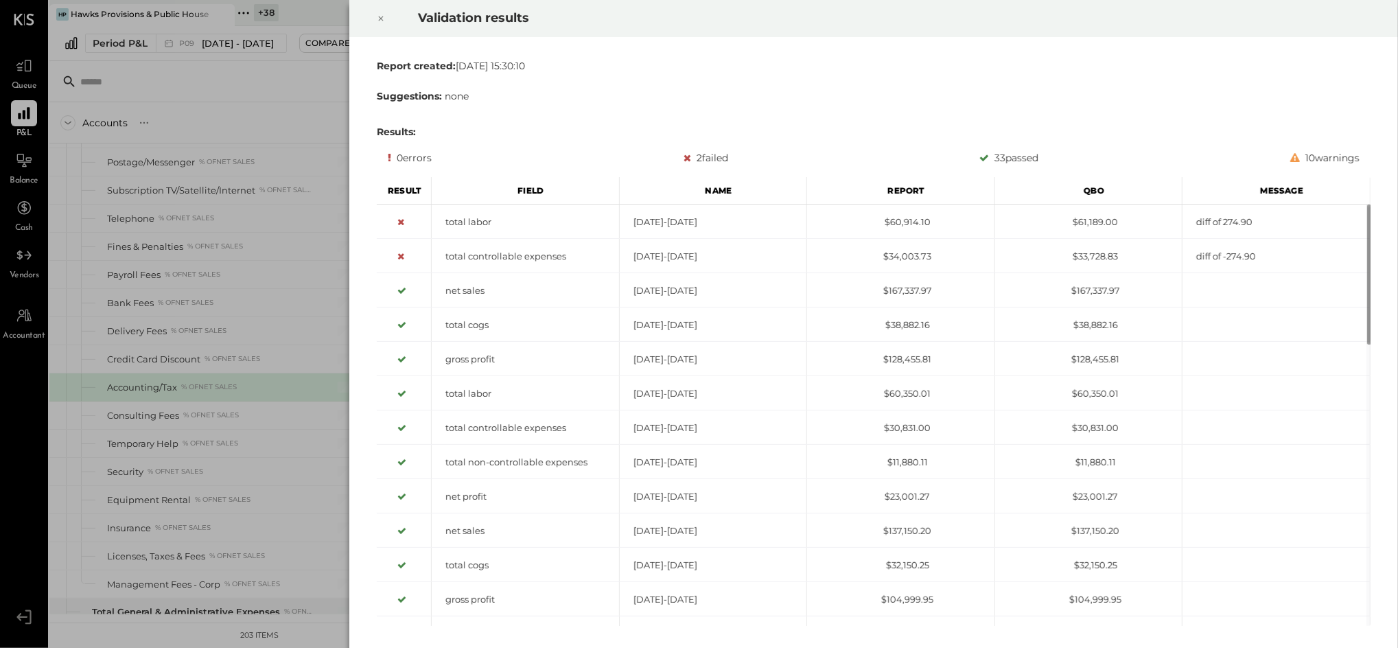
click at [378, 21] on icon at bounding box center [381, 18] width 8 height 16
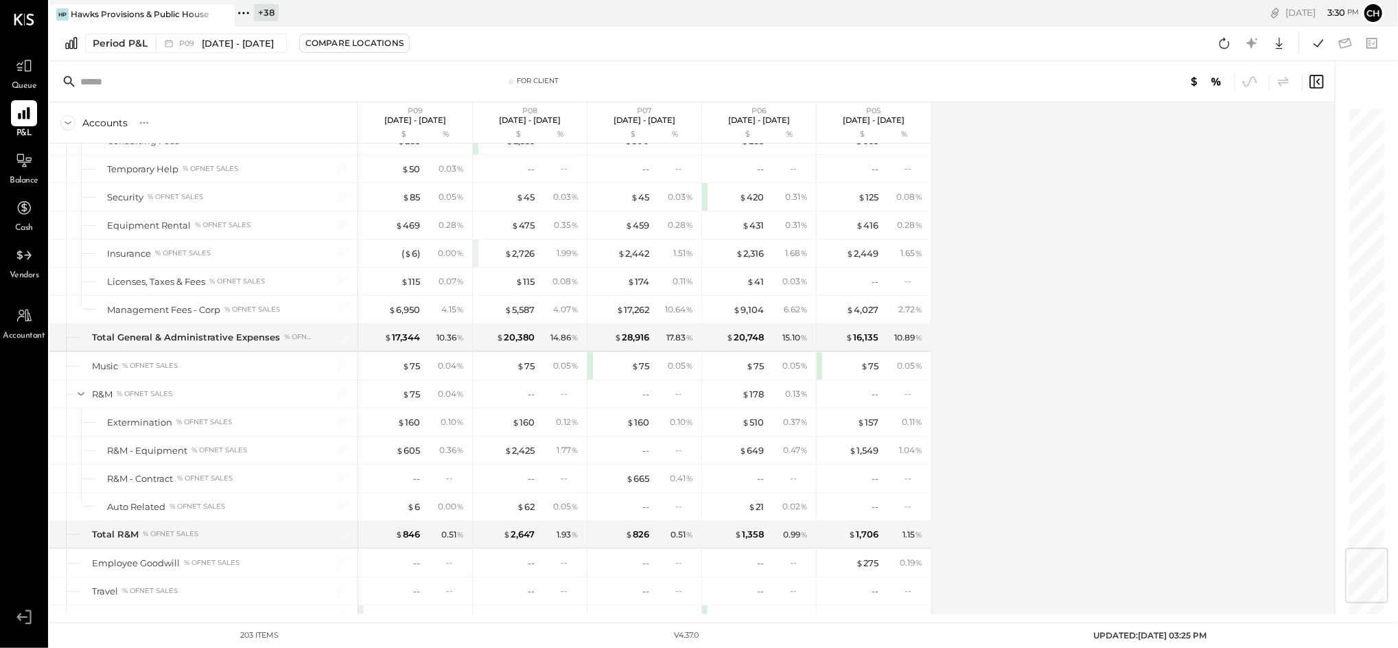
scroll to position [3902, 0]
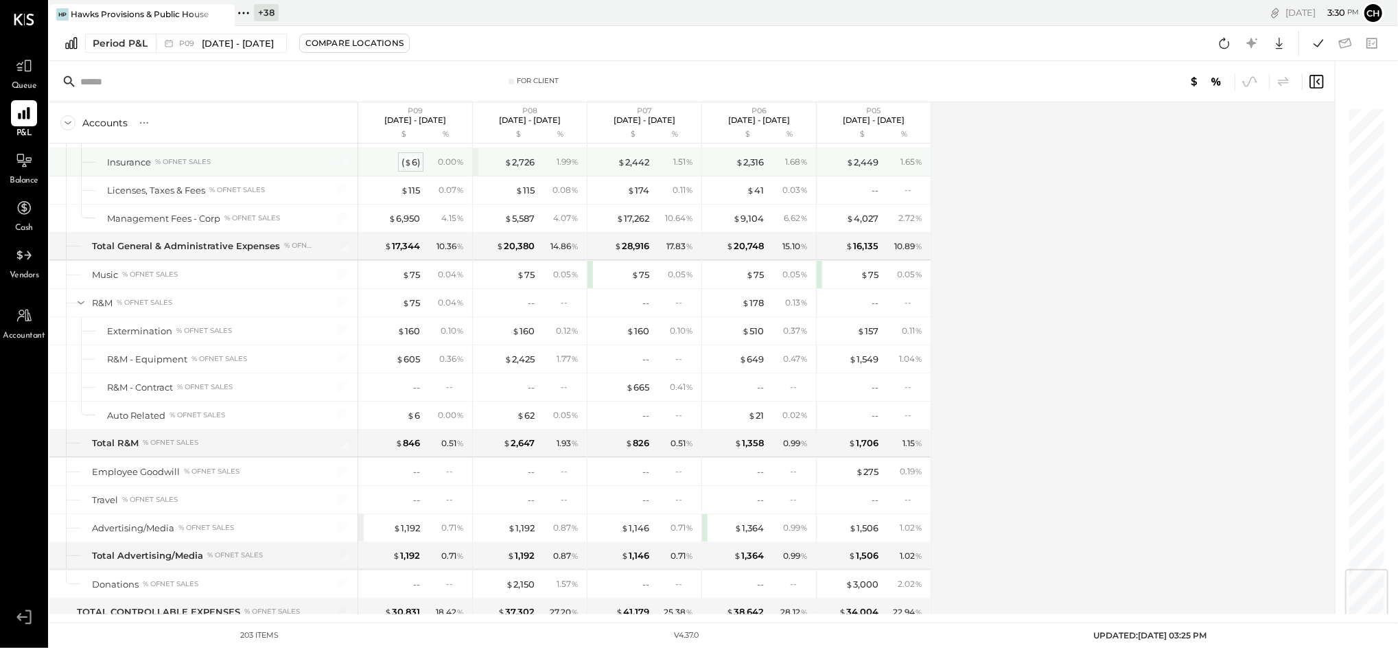
click at [413, 167] on div "( $ 6 )" at bounding box center [410, 162] width 19 height 13
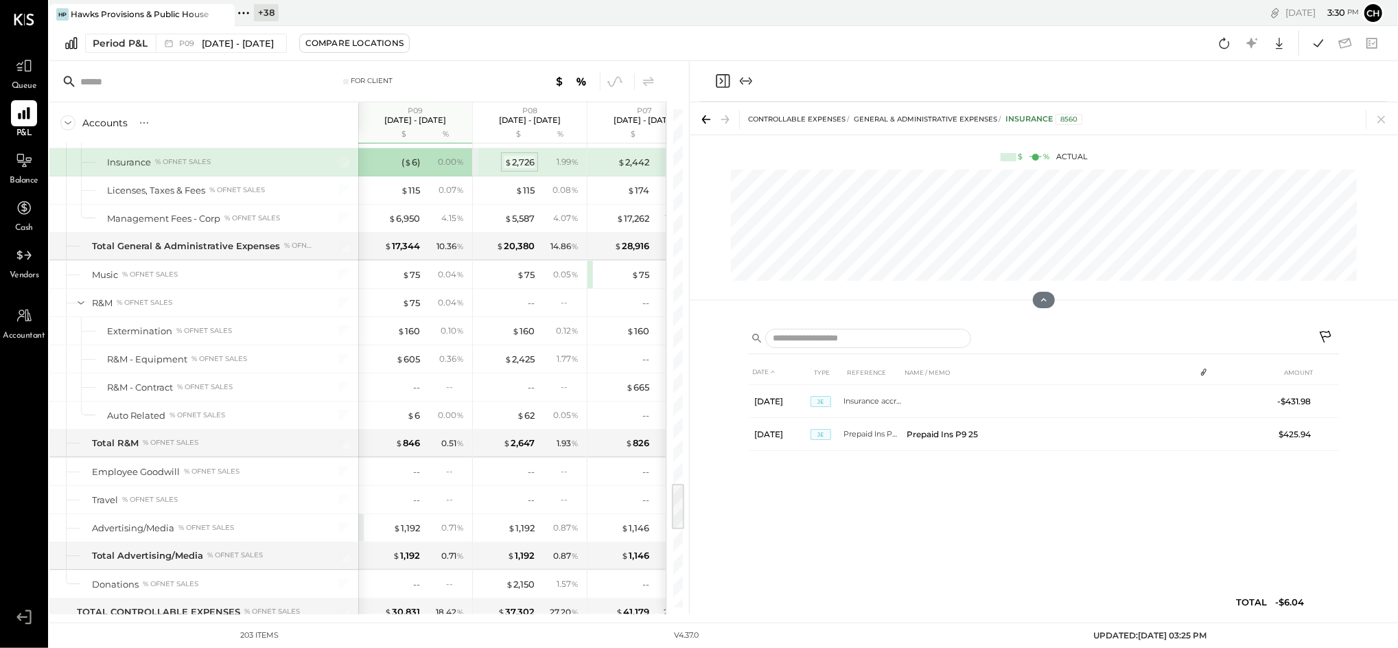
click at [516, 168] on div "$ 2,726" at bounding box center [519, 162] width 30 height 13
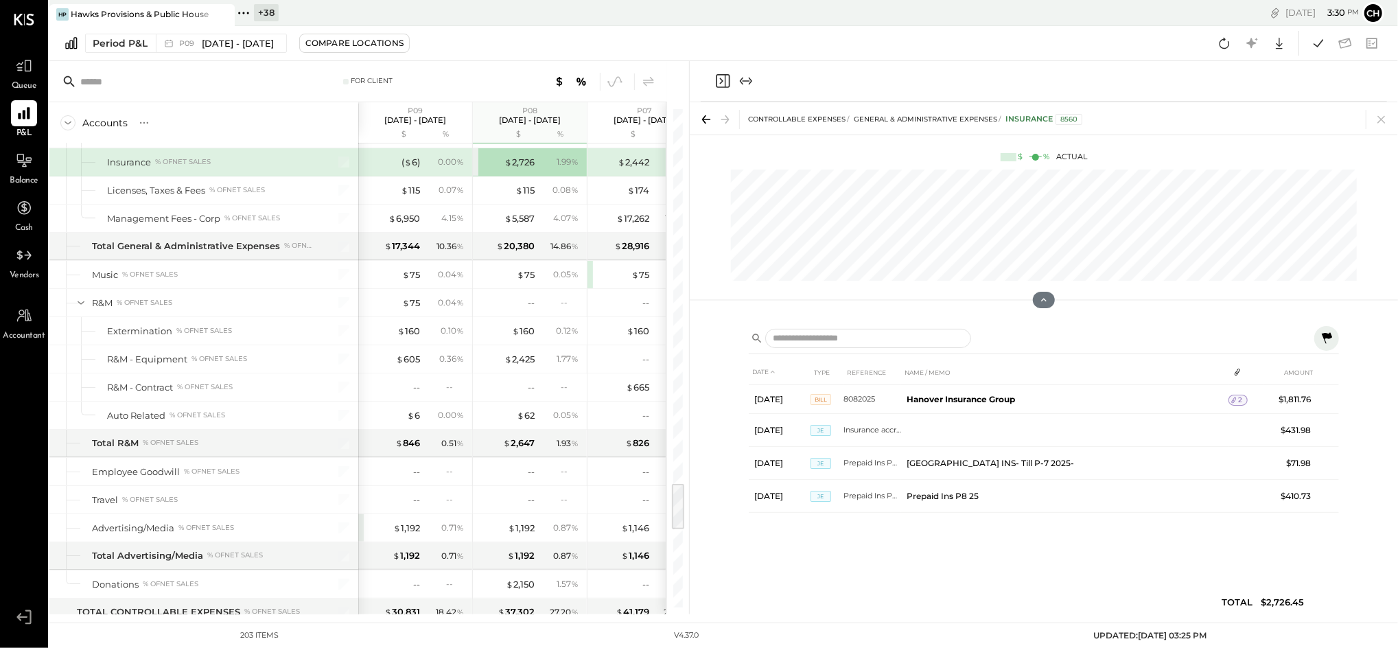
drag, startPoint x: 1388, startPoint y: 123, endPoint x: 1280, endPoint y: 163, distance: 114.5
click at [1387, 123] on icon at bounding box center [1381, 119] width 19 height 19
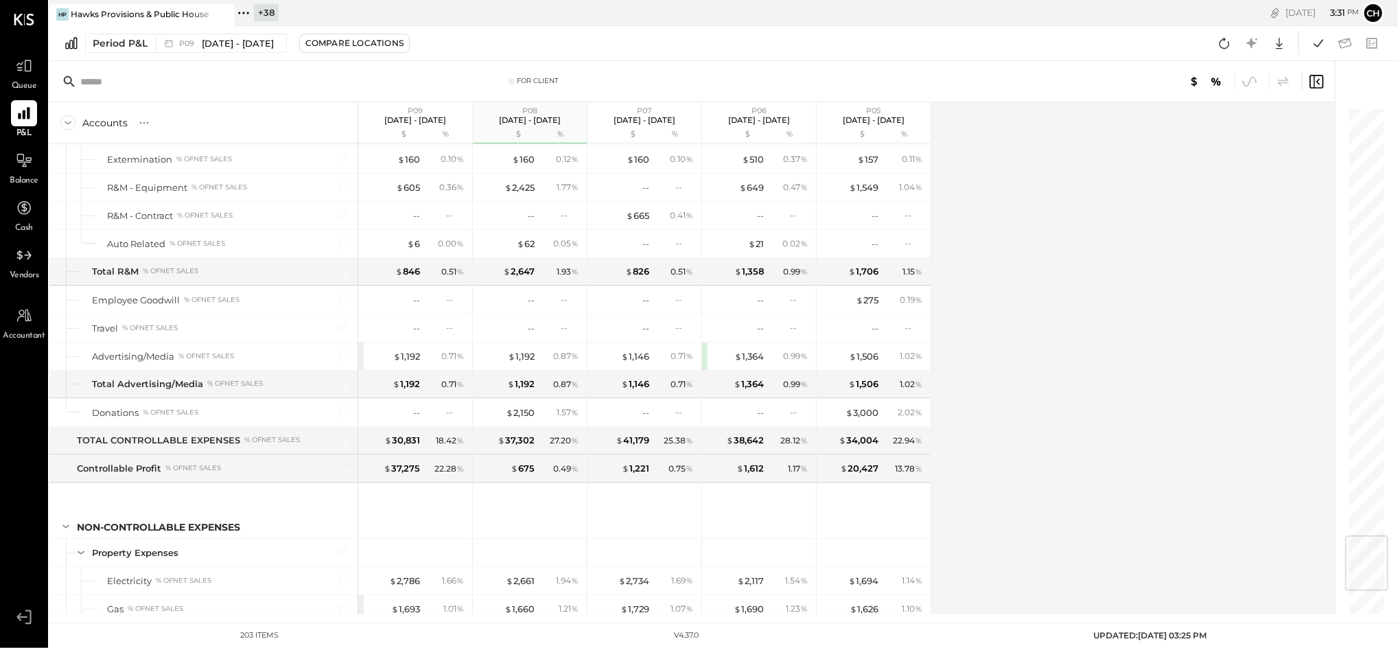
scroll to position [3616, 0]
